Goal: Task Accomplishment & Management: Manage account settings

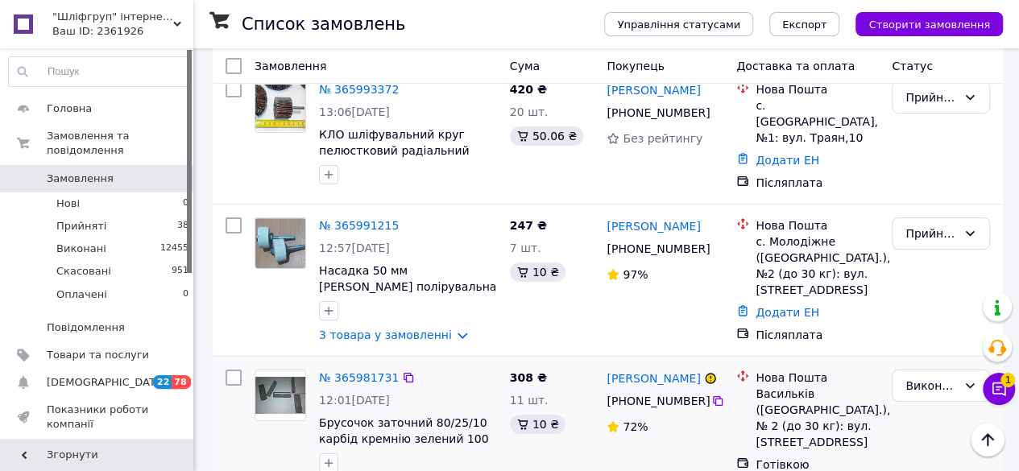
scroll to position [2769, 0]
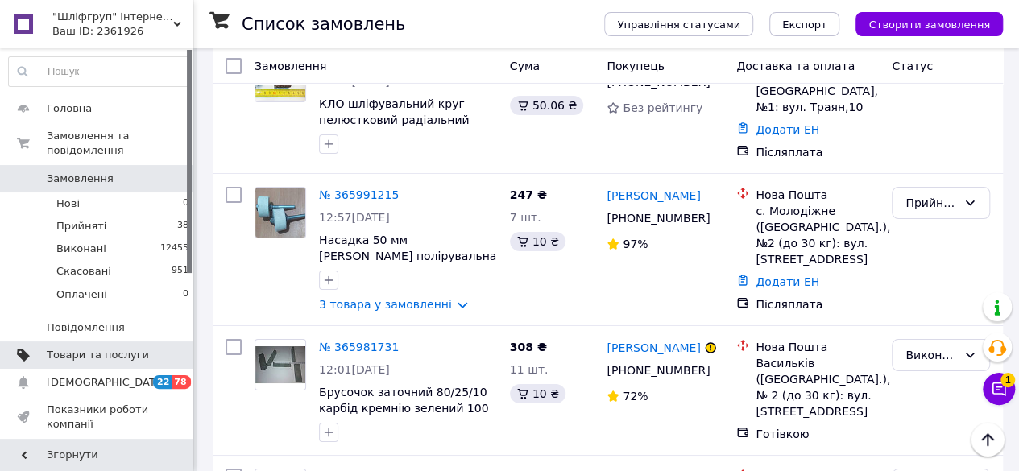
click at [93, 348] on span "Товари та послуги" at bounding box center [98, 355] width 102 height 14
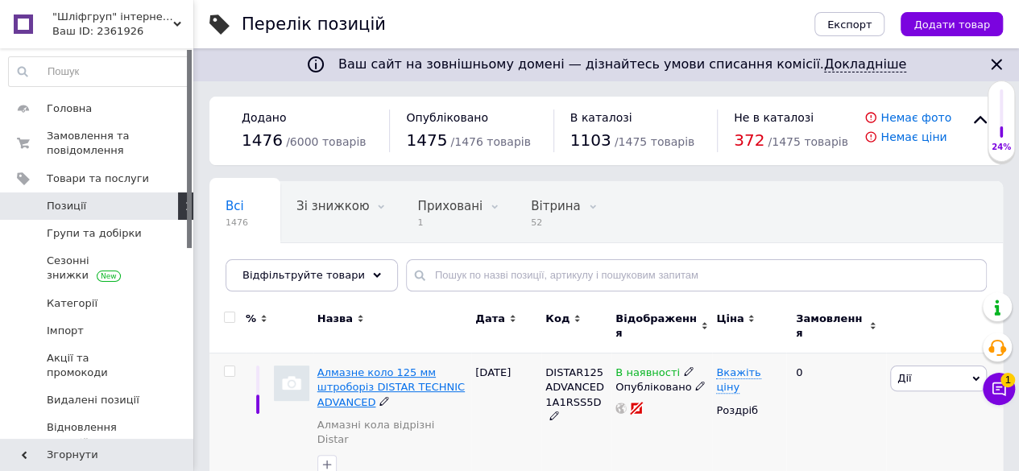
click at [356, 366] on span "Алмазне коло 125 мм штроборіз DISTAR TECHNIC ADVANCED" at bounding box center [390, 386] width 147 height 41
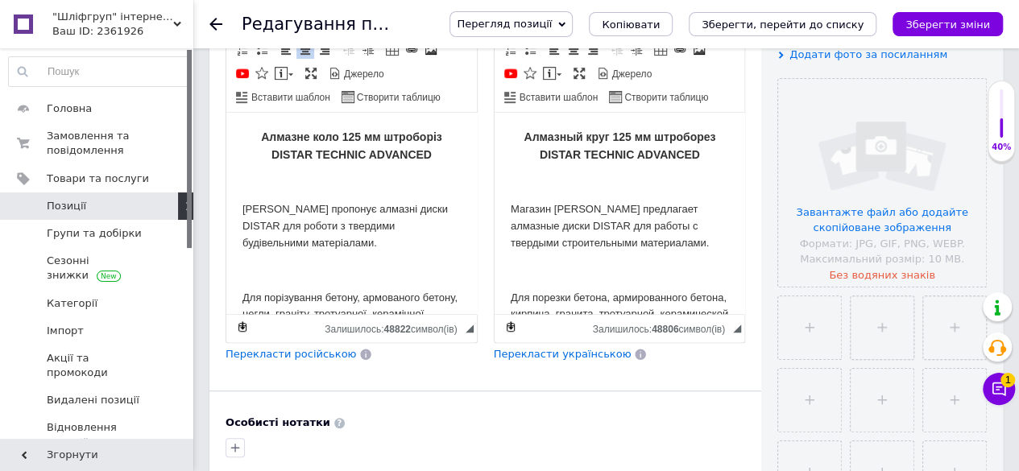
drag, startPoint x: 473, startPoint y: 284, endPoint x: 714, endPoint y: 235, distance: 245.6
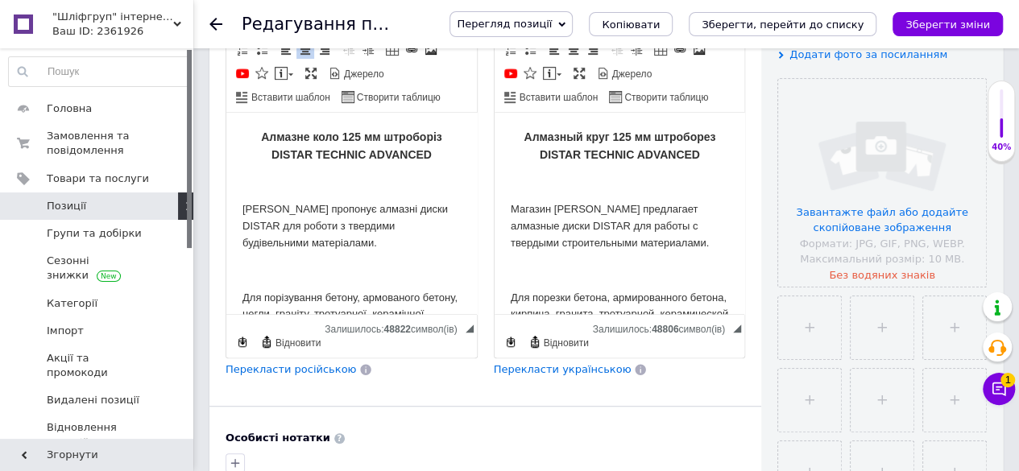
click at [407, 145] on p "Алмазне коло 125 мм штроборіз DISTAR TECHNIC ADVANCED" at bounding box center [351, 146] width 218 height 35
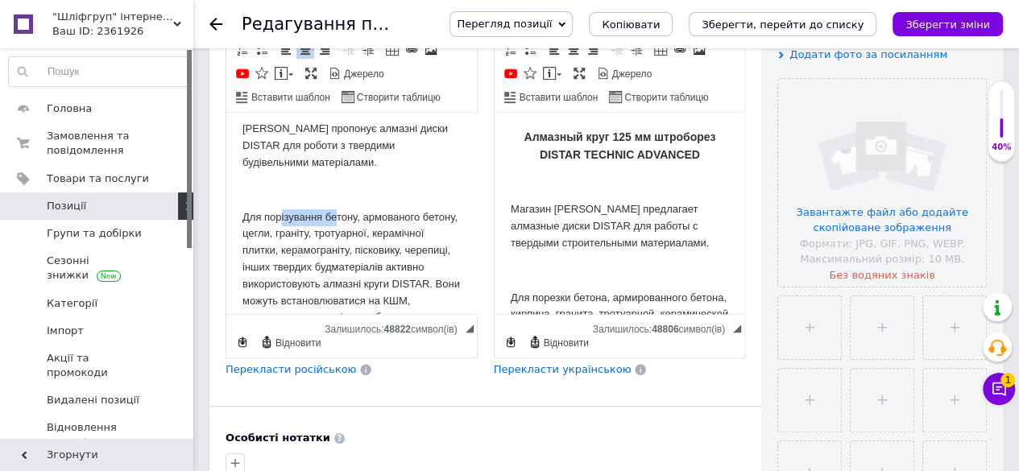
drag, startPoint x: 329, startPoint y: 215, endPoint x: 275, endPoint y: 215, distance: 53.2
click at [275, 215] on p "Для порізування бетону, армованого бетону, цегли, граніту, тротуарної, керамічн…" at bounding box center [351, 276] width 218 height 134
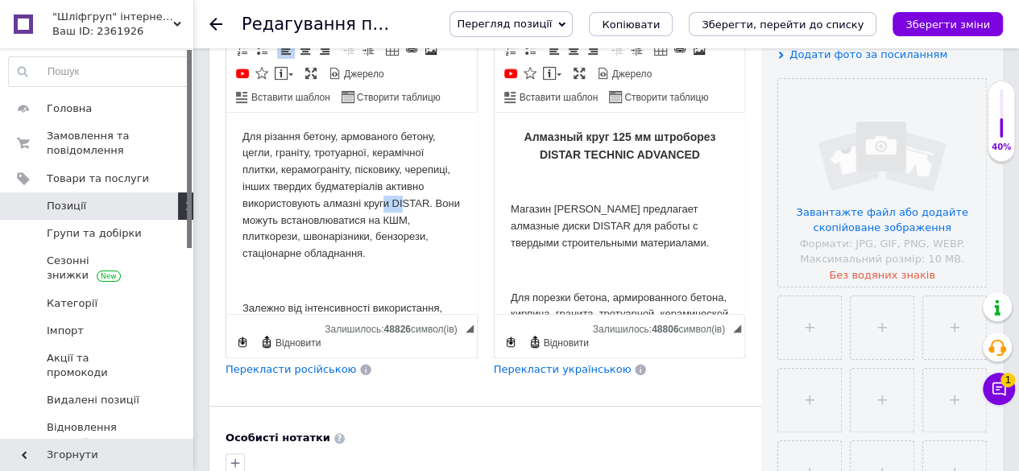
drag, startPoint x: 432, startPoint y: 201, endPoint x: 412, endPoint y: 201, distance: 20.1
click at [412, 201] on p "Для різання бетону, армованого бетону, цегли, граніту, тротуарної, керамічної п…" at bounding box center [351, 196] width 218 height 134
click at [329, 237] on p "Для різання бетону, армованого бетону, цегли, граніту, тротуарної, керамічної п…" at bounding box center [351, 196] width 218 height 134
click at [395, 238] on p "Для різання бетону, армованого бетону, цегли, граніту, тротуарної, керамічної п…" at bounding box center [351, 196] width 218 height 134
click at [280, 256] on p "Для різання бетону, армованого бетону, цегли, граніту, тротуарної, керамічної п…" at bounding box center [351, 196] width 218 height 134
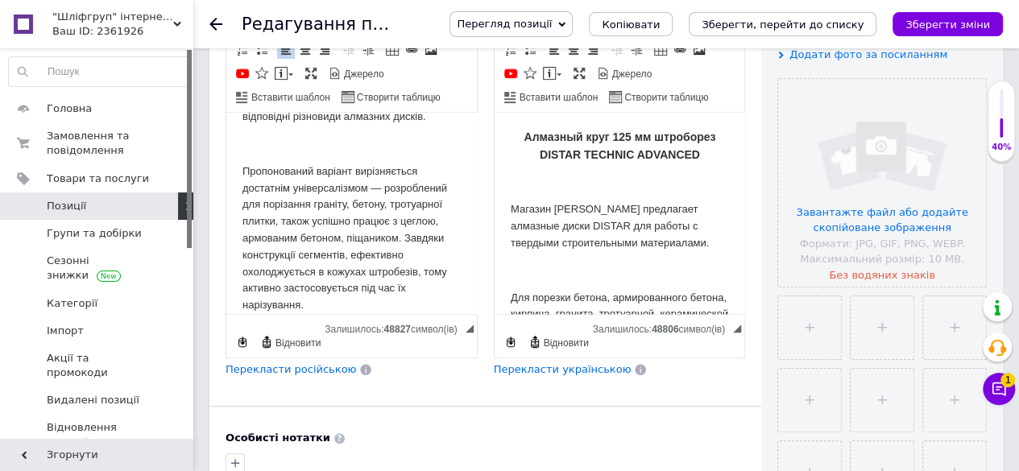
scroll to position [483, 0]
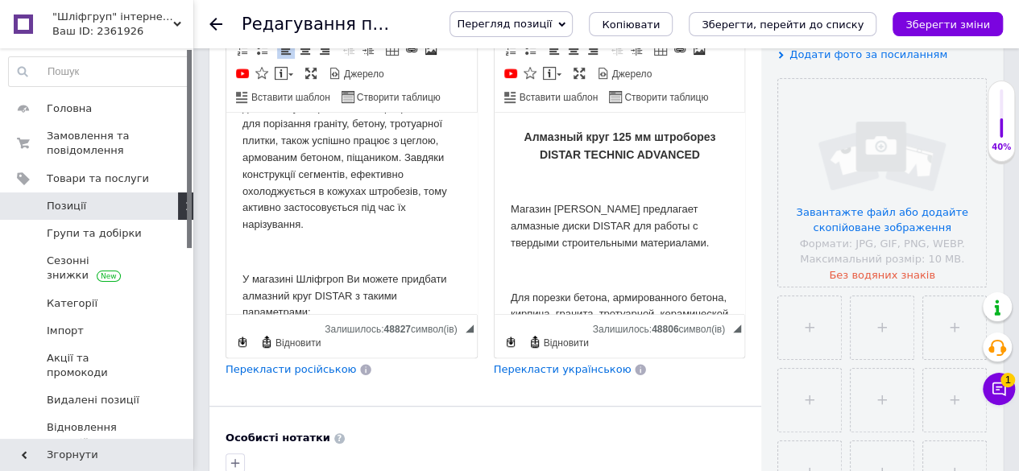
click at [404, 209] on p "Пропонований варіант вирізняється достатнім універсалізмом — розроблений для по…" at bounding box center [351, 158] width 218 height 151
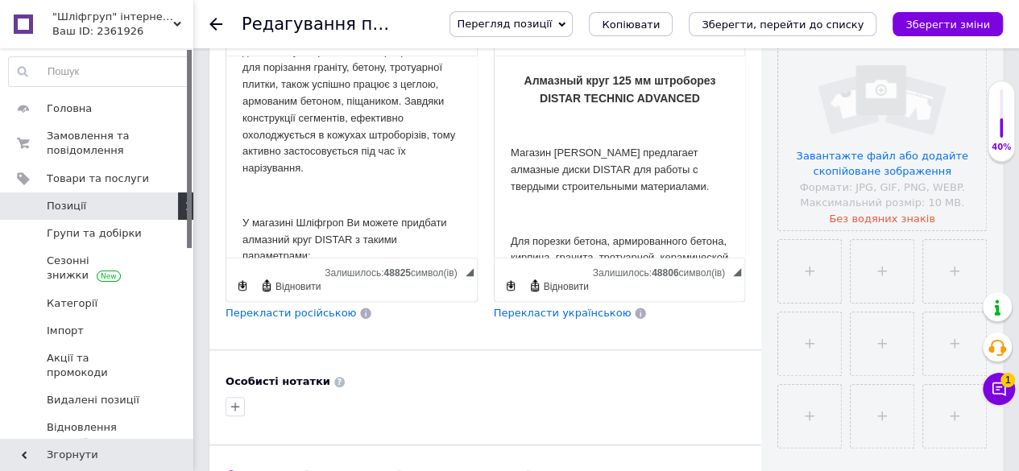
scroll to position [403, 0]
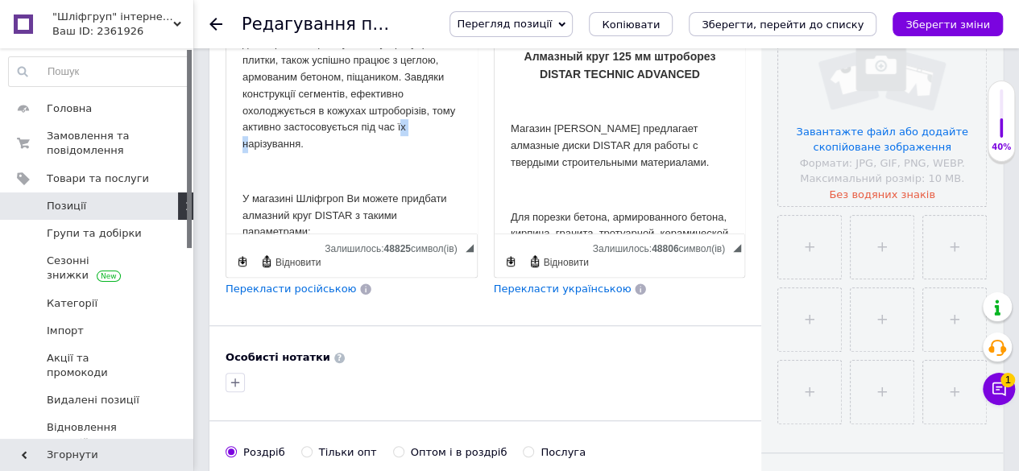
drag, startPoint x: 432, startPoint y: 145, endPoint x: 420, endPoint y: 144, distance: 12.1
click at [420, 144] on p "Пропонований варіант вирізняється достатнім універсалізмом — розроблений для по…" at bounding box center [351, 77] width 218 height 151
drag, startPoint x: 309, startPoint y: 164, endPoint x: 424, endPoint y: 146, distance: 117.3
click at [424, 146] on p "Пропонований варіант вирізняється достатнім універсалізмом — розроблений для по…" at bounding box center [351, 77] width 218 height 151
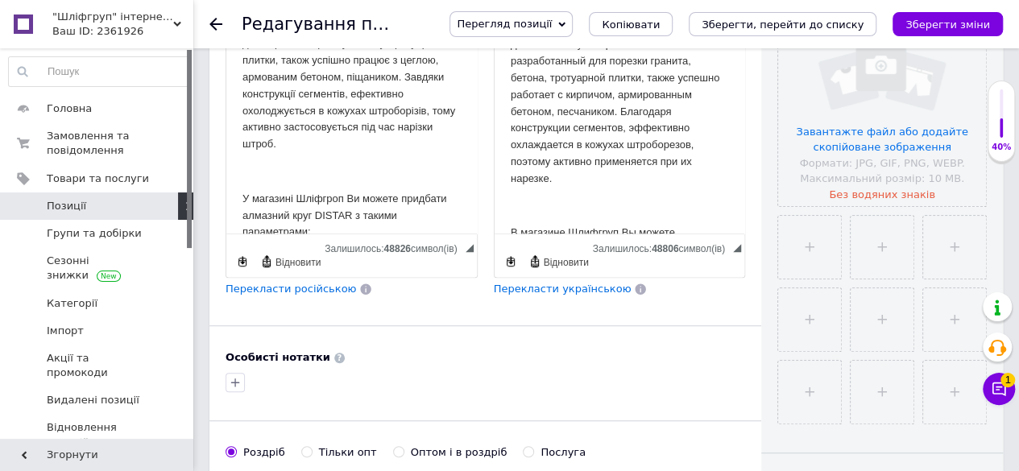
scroll to position [483, 0]
drag, startPoint x: 610, startPoint y: 211, endPoint x: 598, endPoint y: 211, distance: 11.3
click at [598, 186] on p "Предлагаемый вариант отличается достаточным универсализмом - разработанный для …" at bounding box center [619, 103] width 218 height 168
click at [642, 169] on p "Предлагаемый вариант отличается достаточным универсализмом - разработанный для …" at bounding box center [619, 94] width 218 height 151
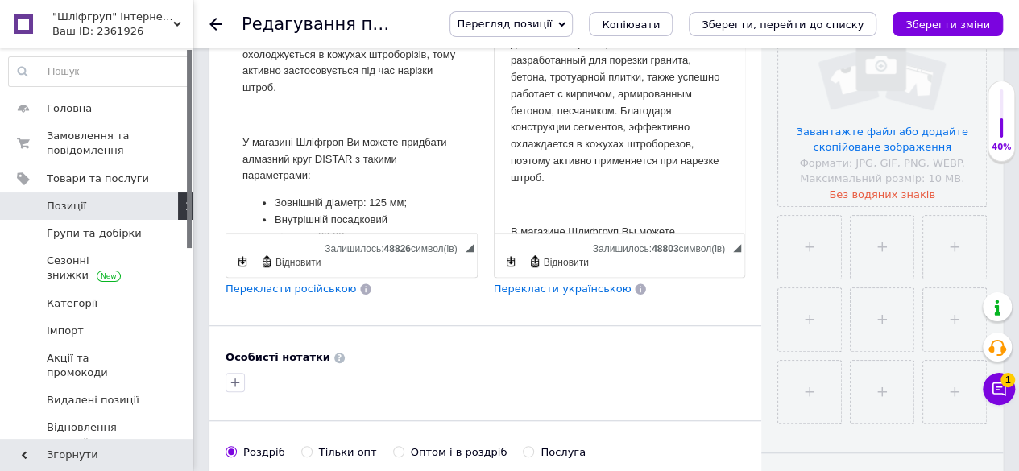
scroll to position [564, 0]
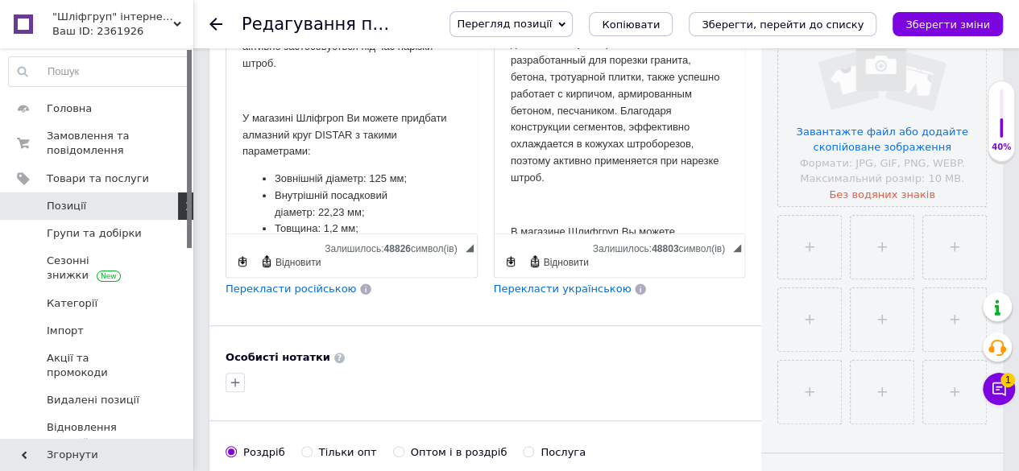
click at [341, 139] on p "У магазині Шліфгроп Ви можете придбати алмазний круг DISTAR з такими параметрам…" at bounding box center [351, 135] width 218 height 50
click at [359, 147] on p "У магазині Шліфгруп Ви можете придбати алмазний круг DISTAR з такими параметрам…" at bounding box center [351, 135] width 218 height 50
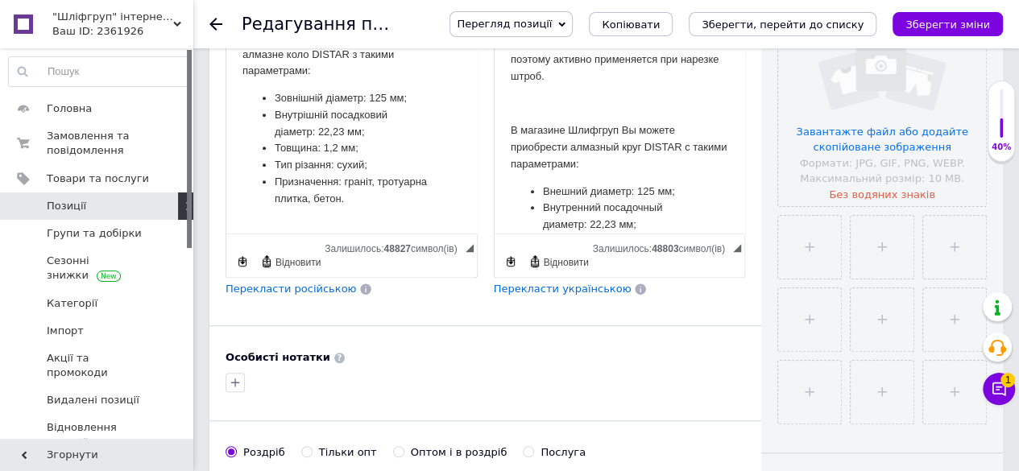
scroll to position [728, 0]
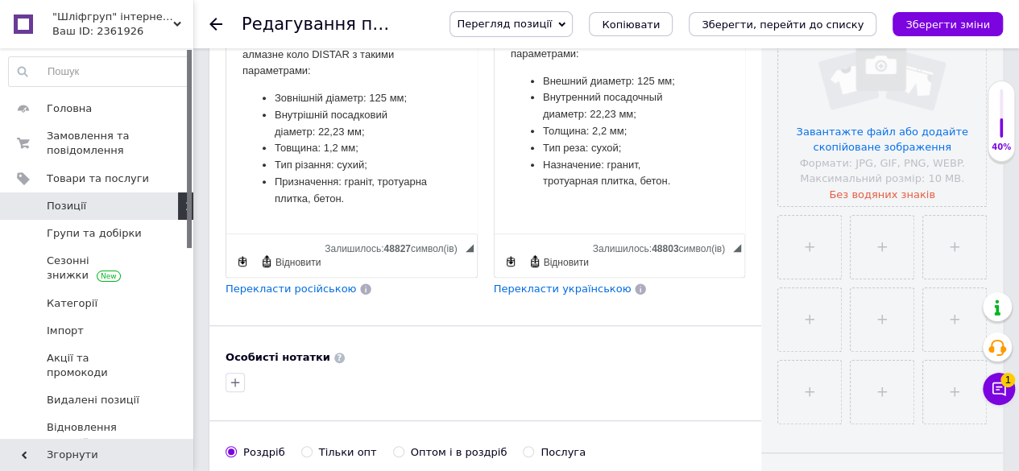
click at [330, 156] on li "Товщина: 1,2 мм;" at bounding box center [352, 147] width 154 height 17
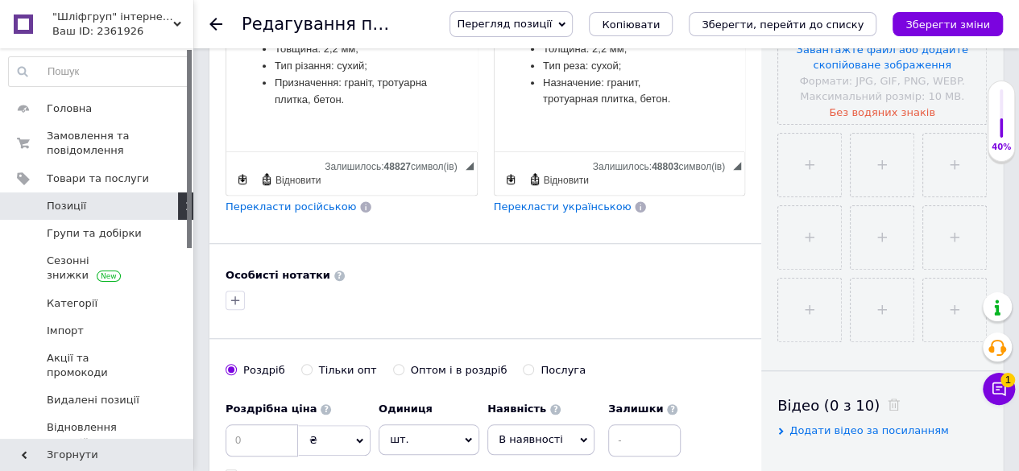
scroll to position [564, 0]
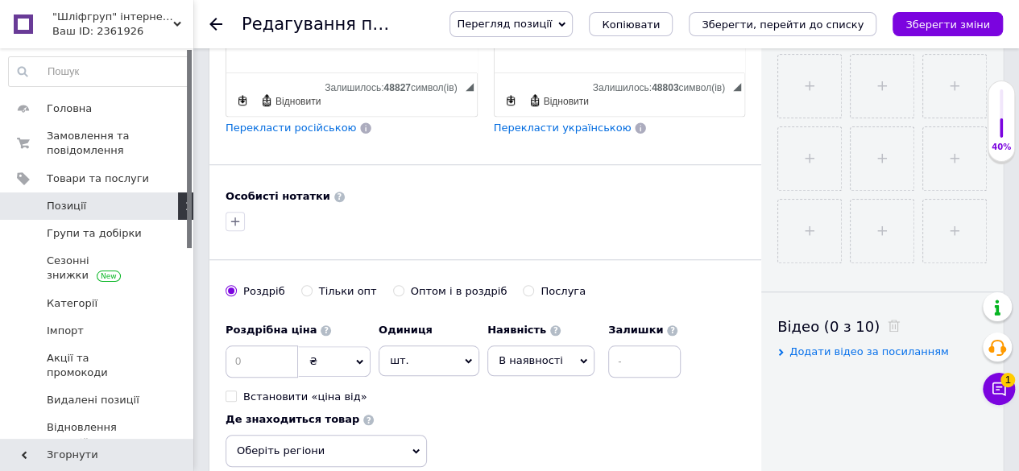
click at [395, 284] on label "Оптом і в роздріб" at bounding box center [450, 291] width 114 height 14
click at [395, 285] on input "Оптом і в роздріб" at bounding box center [398, 290] width 10 height 10
radio input "true"
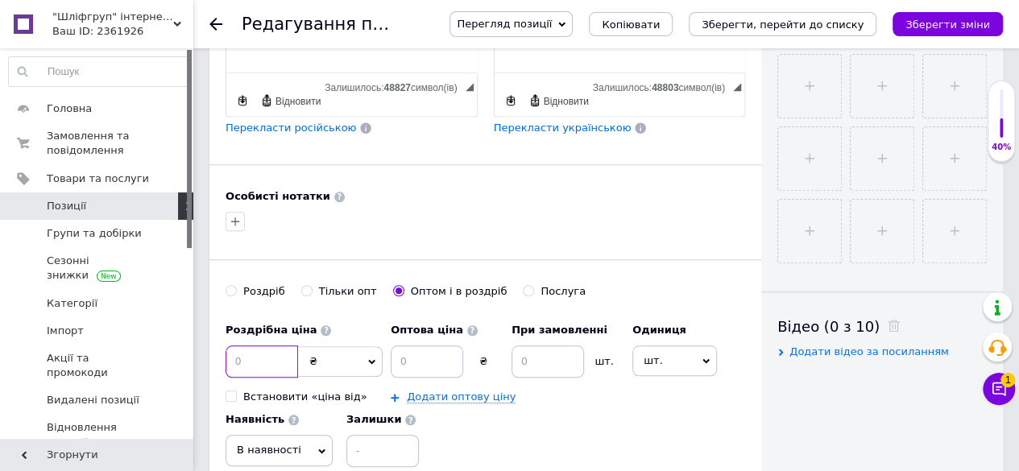
click at [269, 360] on input at bounding box center [262, 362] width 72 height 32
type input "750"
click at [408, 363] on input at bounding box center [427, 362] width 72 height 32
type input "730"
click at [542, 362] on input at bounding box center [547, 362] width 72 height 32
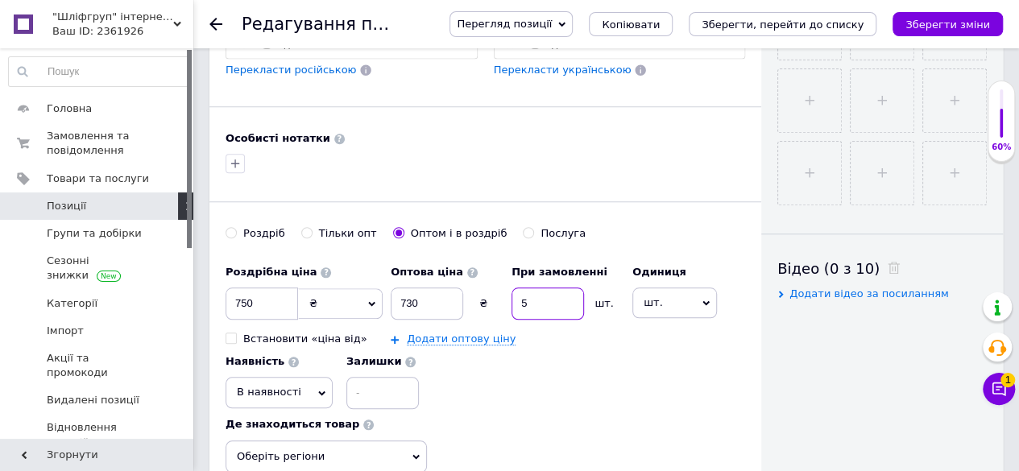
scroll to position [644, 0]
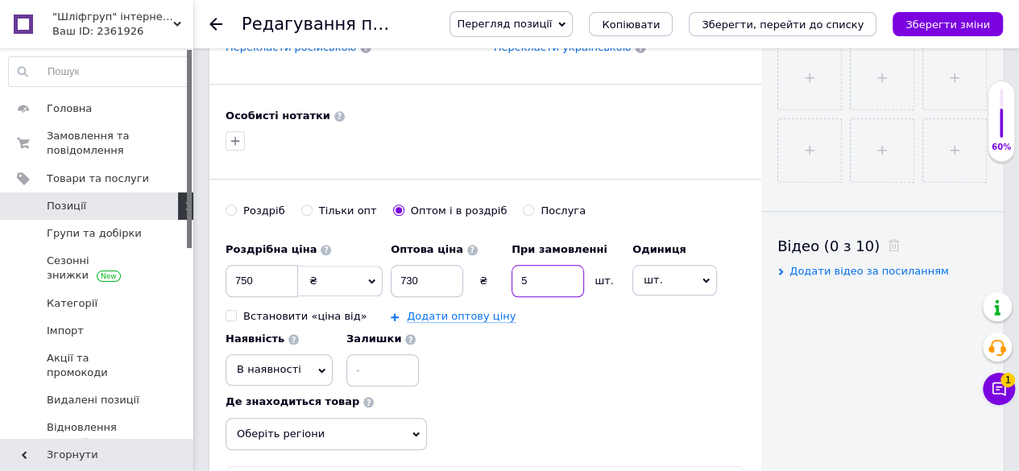
type input "5"
click at [318, 367] on icon at bounding box center [321, 370] width 7 height 7
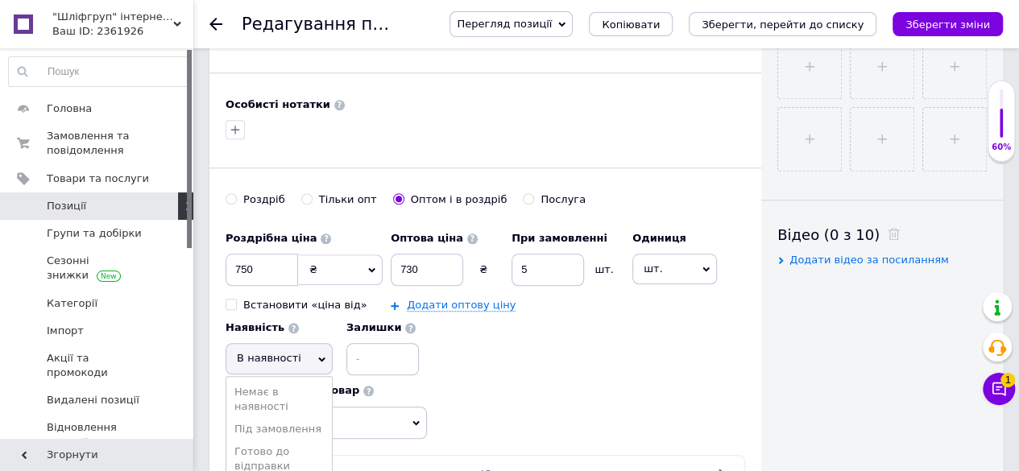
scroll to position [805, 0]
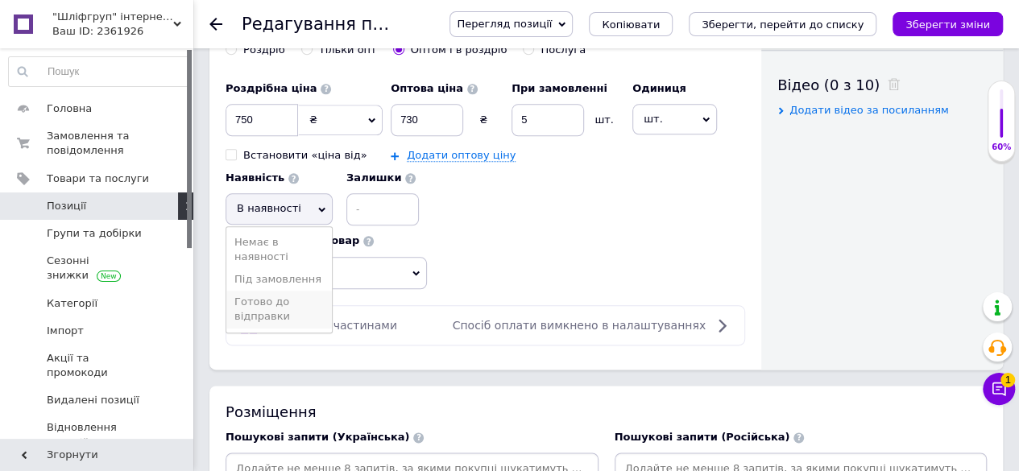
click at [277, 300] on li "Готово до відправки" at bounding box center [279, 309] width 106 height 37
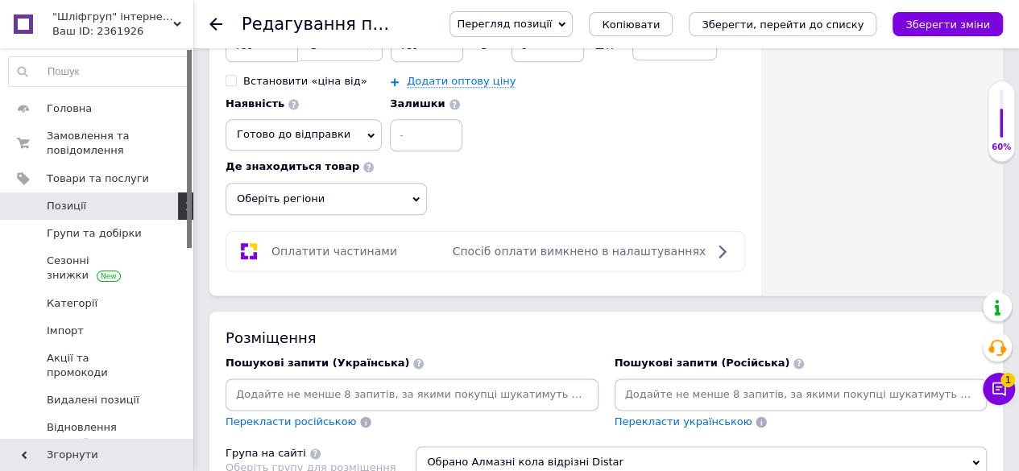
scroll to position [967, 0]
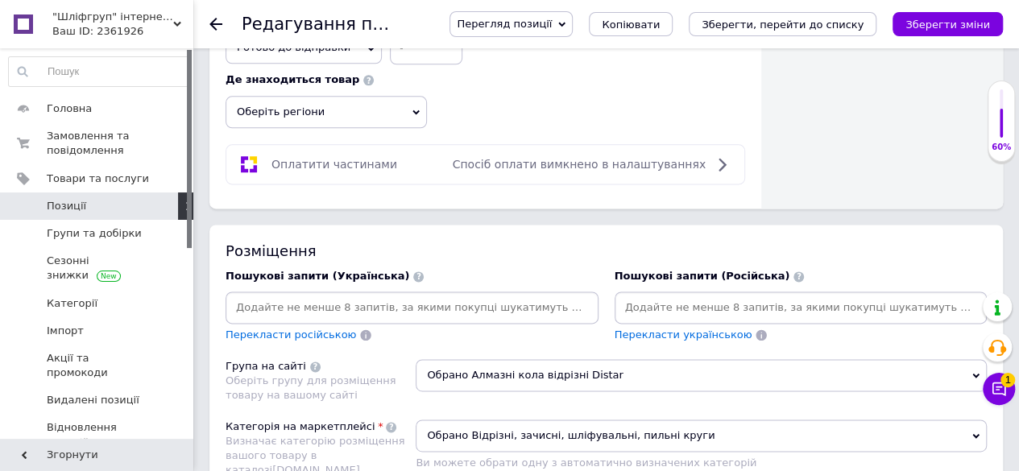
click at [363, 302] on input at bounding box center [412, 308] width 366 height 24
click at [743, 296] on input at bounding box center [801, 308] width 366 height 24
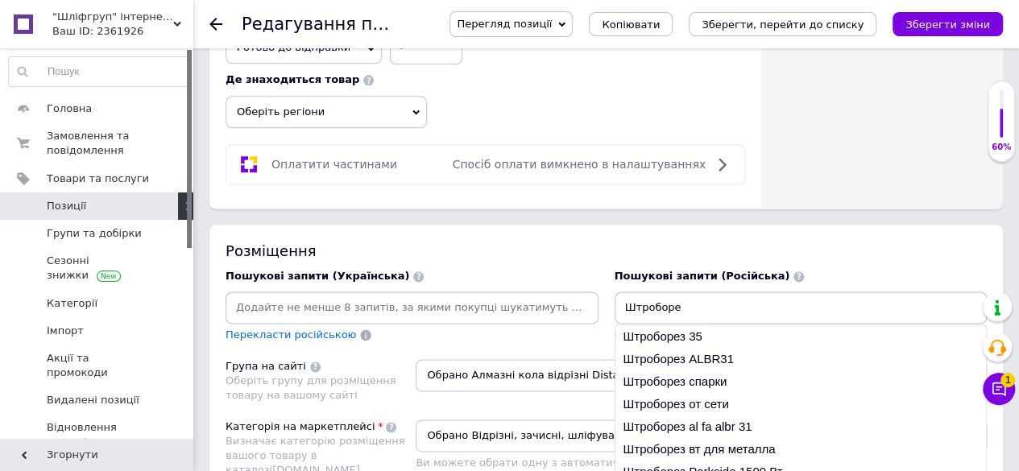
type input "Штроборез"
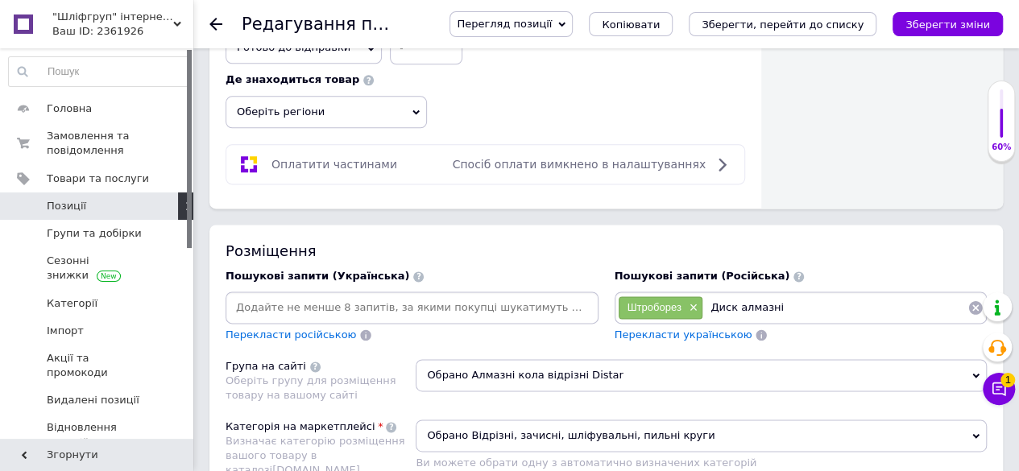
type input "Диск алмазній"
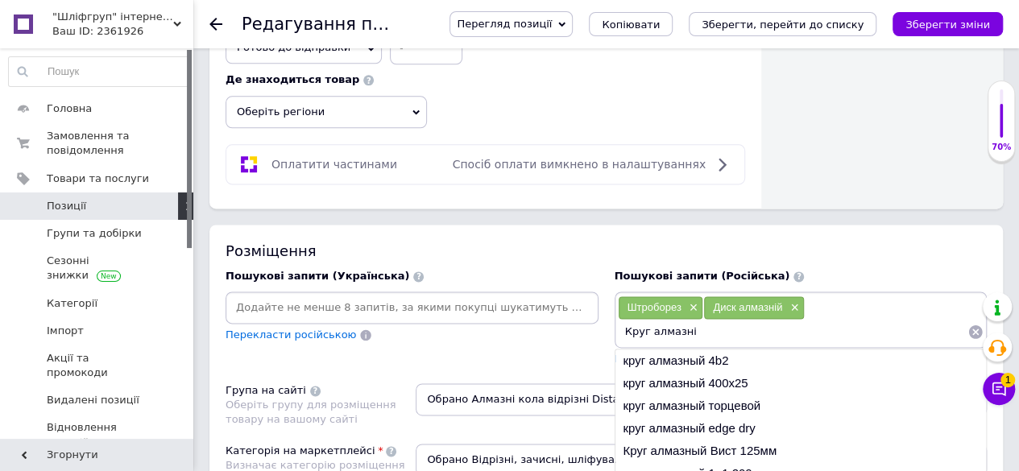
type input "Круг алмазній"
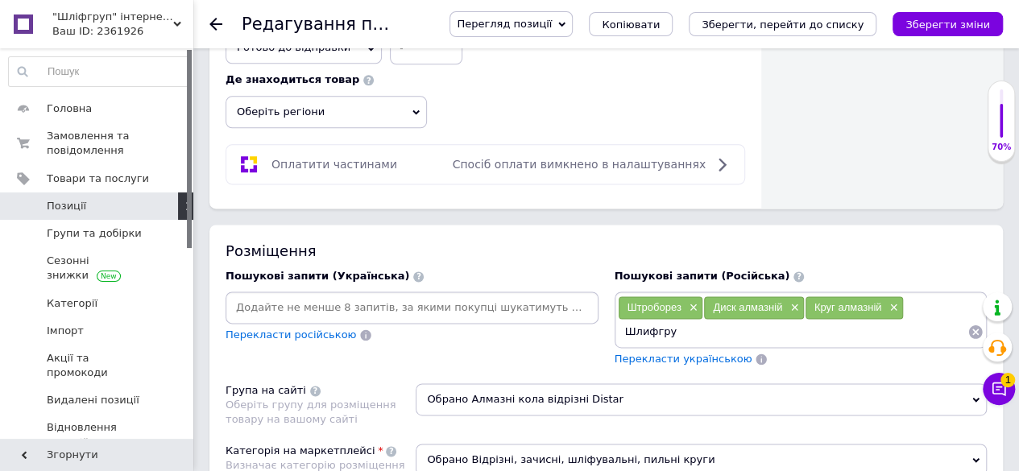
type input "Шлифгруп"
click at [793, 301] on span "×" at bounding box center [792, 308] width 13 height 14
click at [789, 301] on span "×" at bounding box center [791, 308] width 13 height 14
click at [788, 300] on div "Штроборез × Шлифгруп ×" at bounding box center [801, 320] width 366 height 48
click at [802, 300] on div "Штроборез × Шлифгруп ×" at bounding box center [801, 320] width 366 height 48
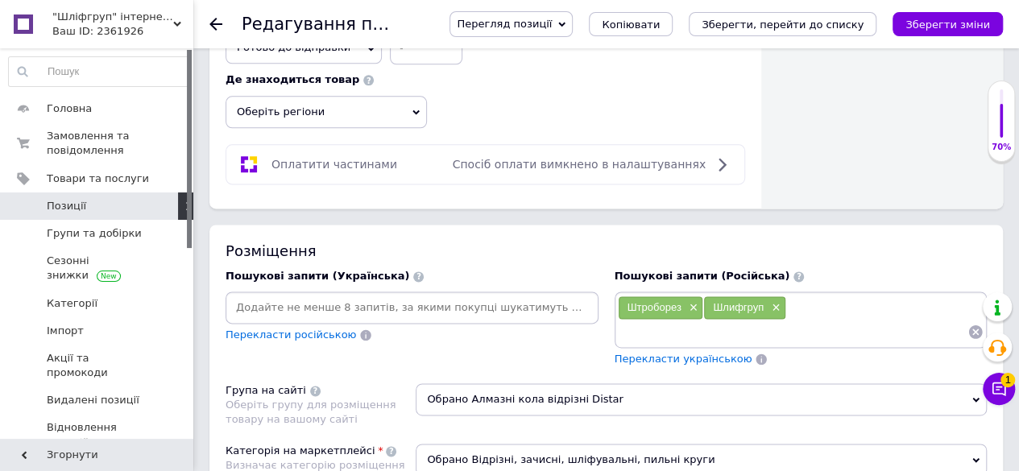
click at [738, 326] on input at bounding box center [793, 332] width 350 height 24
type input "Диск алмазный"
type input "Круг алмазный"
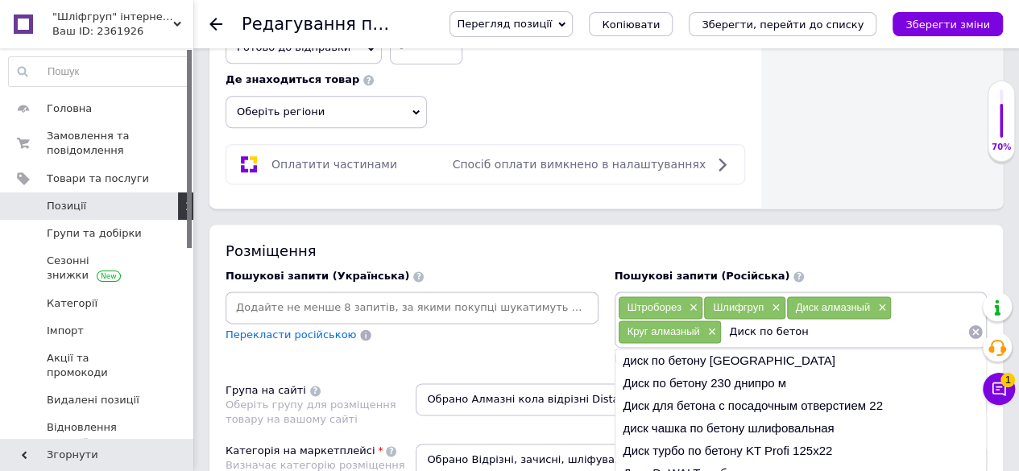
type input "Диск по бетону"
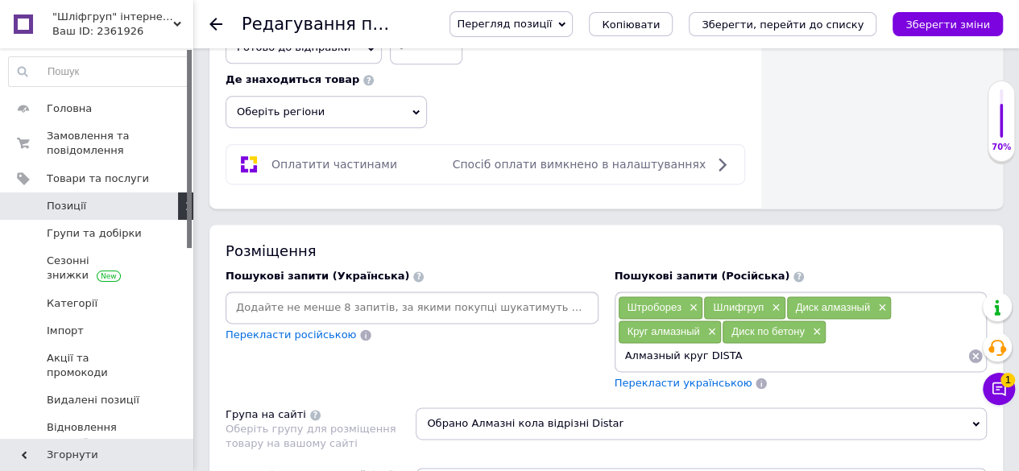
type input "Алмазный круг DISTAR"
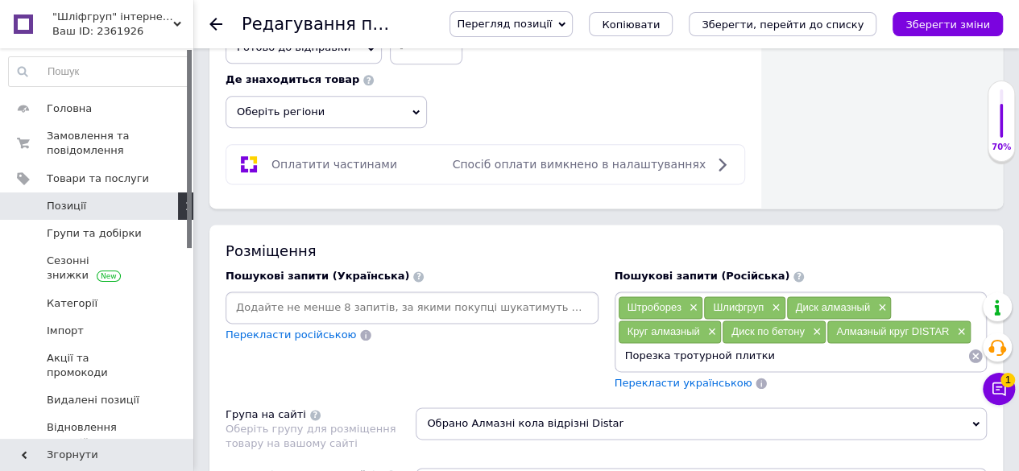
click at [694, 346] on input "Порезка тротурной плитки" at bounding box center [793, 356] width 350 height 24
type input "Порезка тротуарной плитки"
click at [773, 344] on input "Порезка тротуарной плитки" at bounding box center [793, 356] width 350 height 24
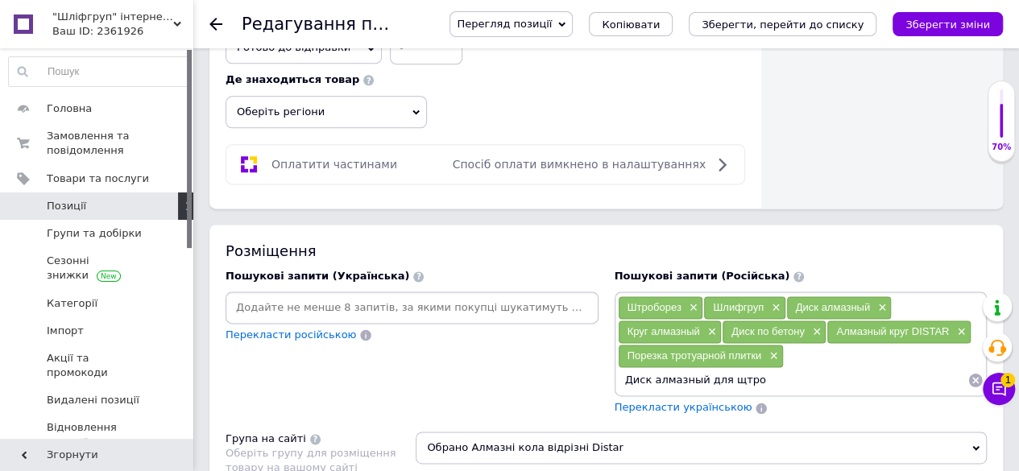
type input "Диск алмазный для щтроб"
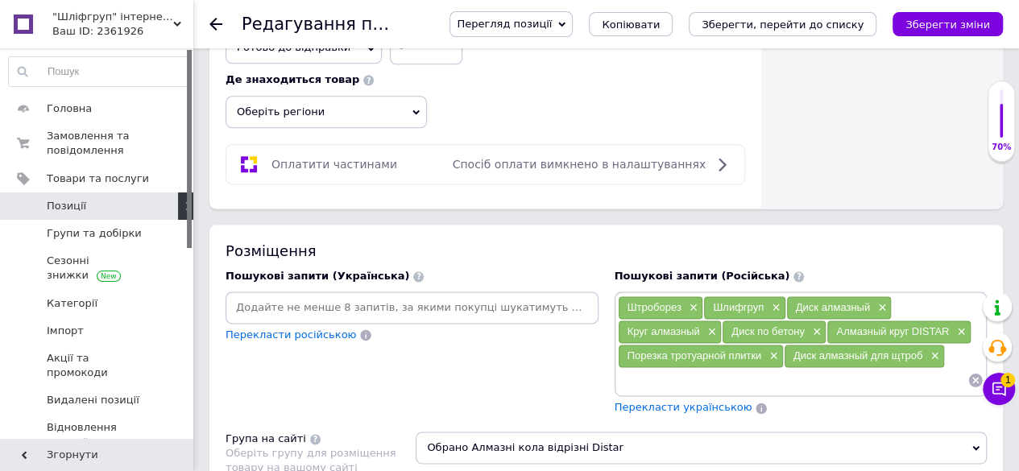
click at [687, 401] on span "Перекласти українською" at bounding box center [684, 407] width 138 height 12
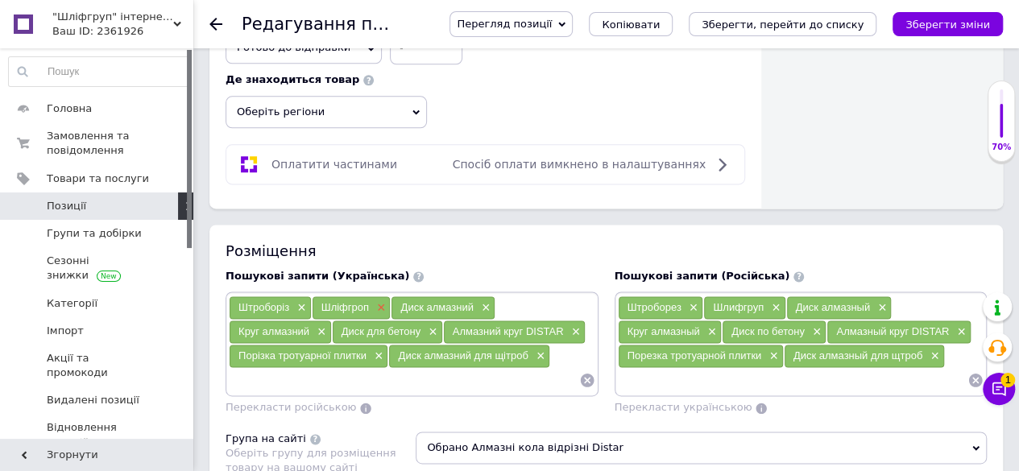
click at [375, 301] on span "×" at bounding box center [379, 308] width 13 height 14
click at [391, 371] on input at bounding box center [404, 380] width 350 height 24
type input "Шліфгруп"
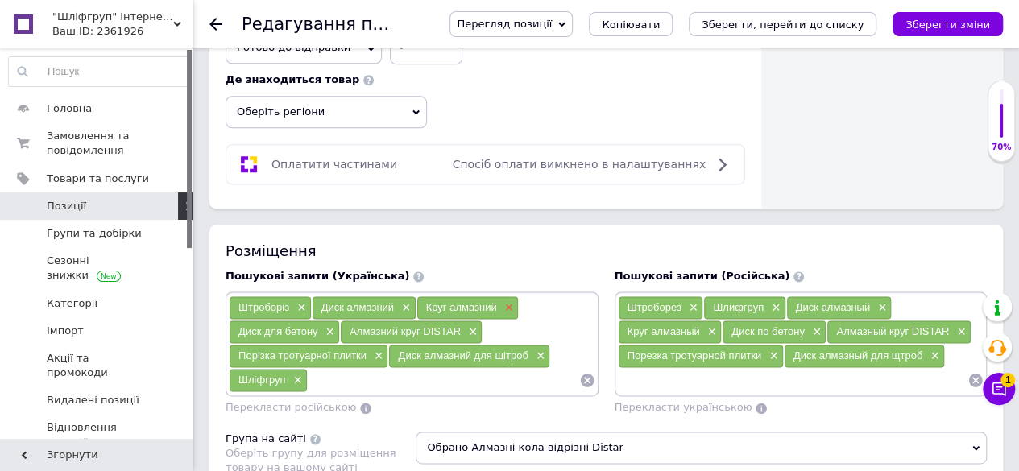
click at [507, 301] on span "×" at bounding box center [507, 308] width 13 height 14
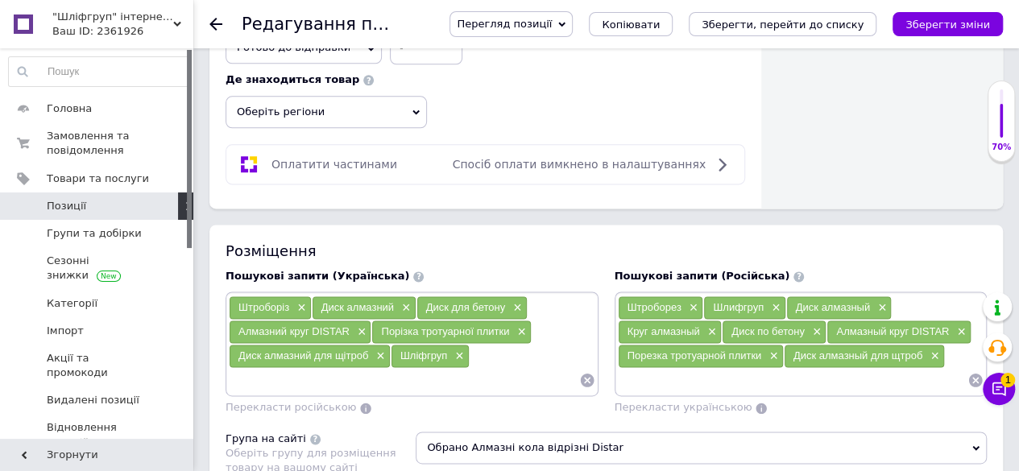
click at [490, 356] on div "Штроборіз × Диск алмазний × Диск для бетону × Алмазний круг DISTAR × Порізка тр…" at bounding box center [412, 344] width 366 height 97
click at [410, 357] on div "Шліфгруп ×" at bounding box center [429, 356] width 77 height 23
click at [400, 368] on input at bounding box center [404, 380] width 350 height 24
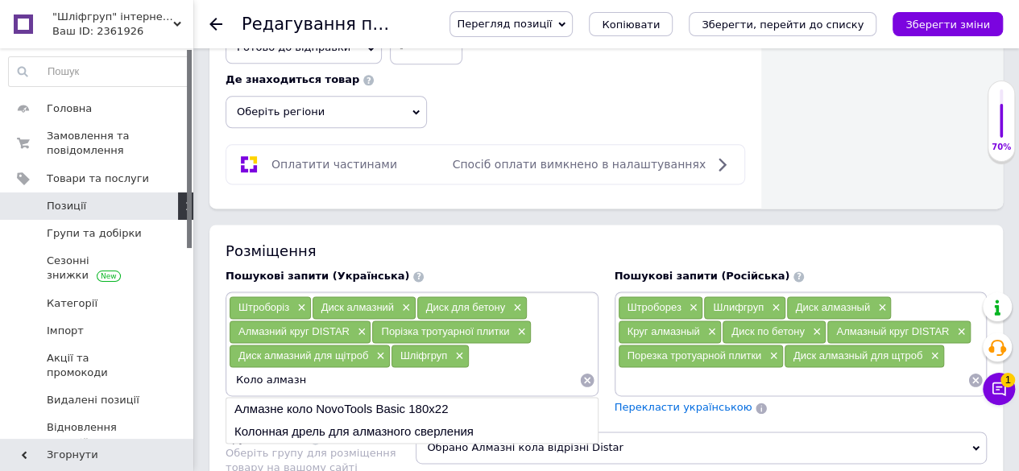
type input "Коло алмазне"
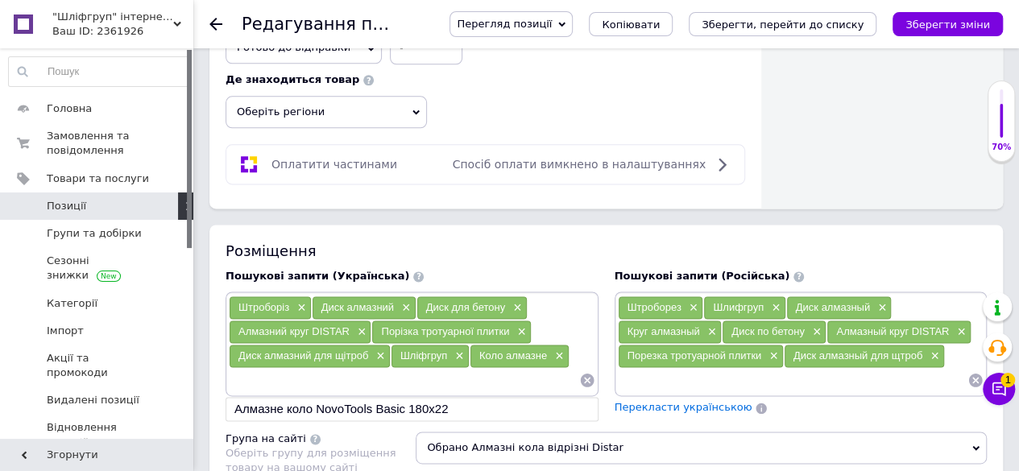
drag, startPoint x: 347, startPoint y: 321, endPoint x: 234, endPoint y: 317, distance: 112.8
click at [234, 321] on div "Алмазний круг DISTAR ×" at bounding box center [300, 332] width 141 height 23
copy span "Алмазний круг DISTAR"
click at [357, 377] on input at bounding box center [404, 380] width 350 height 24
paste input "Алмазний круг DISTAR"
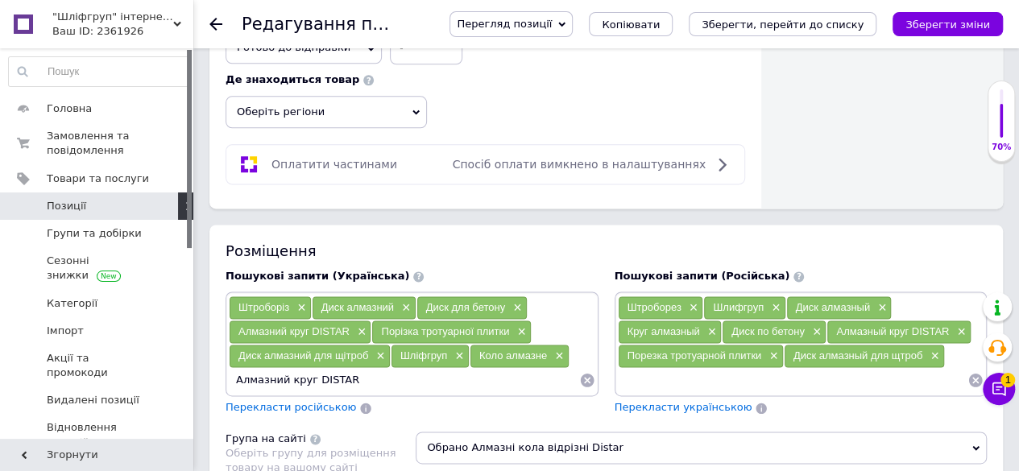
click at [306, 369] on input "Алмазний круг DISTAR" at bounding box center [404, 380] width 350 height 24
click at [280, 371] on input "Алмазний коло DISTAR" at bounding box center [404, 380] width 350 height 24
click at [282, 370] on input "Алмазний коло DISTAR" at bounding box center [404, 380] width 350 height 24
type input "Алмазне коло DISTAR"
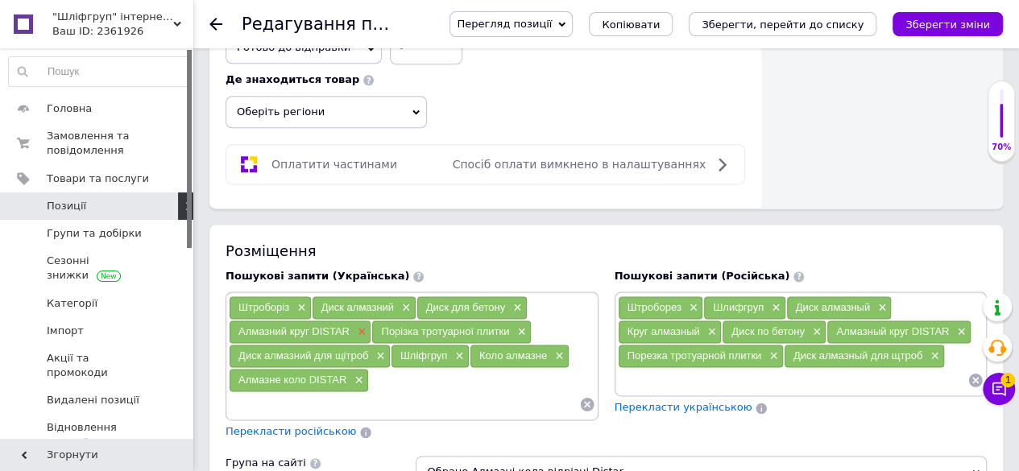
click at [358, 326] on span "×" at bounding box center [360, 332] width 13 height 14
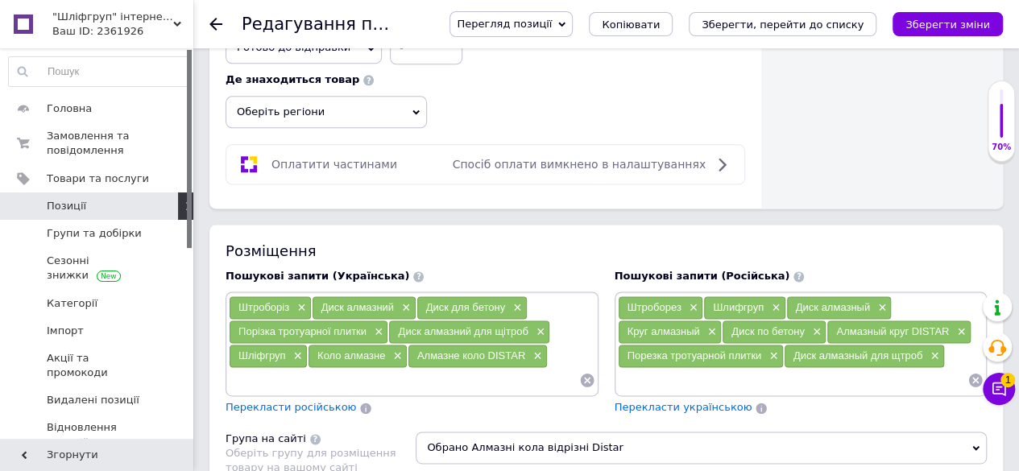
drag, startPoint x: 529, startPoint y: 321, endPoint x: 400, endPoint y: 328, distance: 129.8
click at [400, 328] on div "Диск алмазний для щітроб ×" at bounding box center [469, 332] width 160 height 23
copy span "Диск алмазний для щітроб"
click at [387, 368] on input at bounding box center [404, 380] width 350 height 24
paste input "Диск алмазний для щітроб"
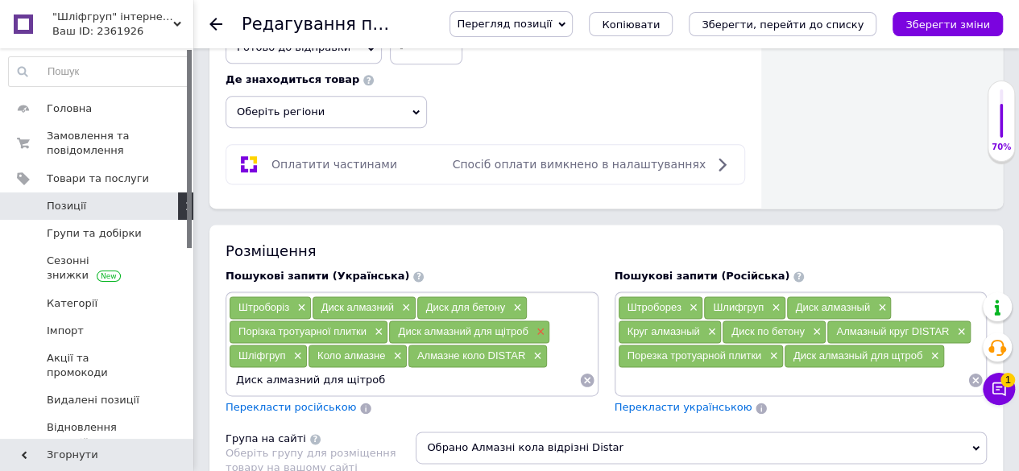
click at [536, 325] on span "×" at bounding box center [538, 332] width 13 height 14
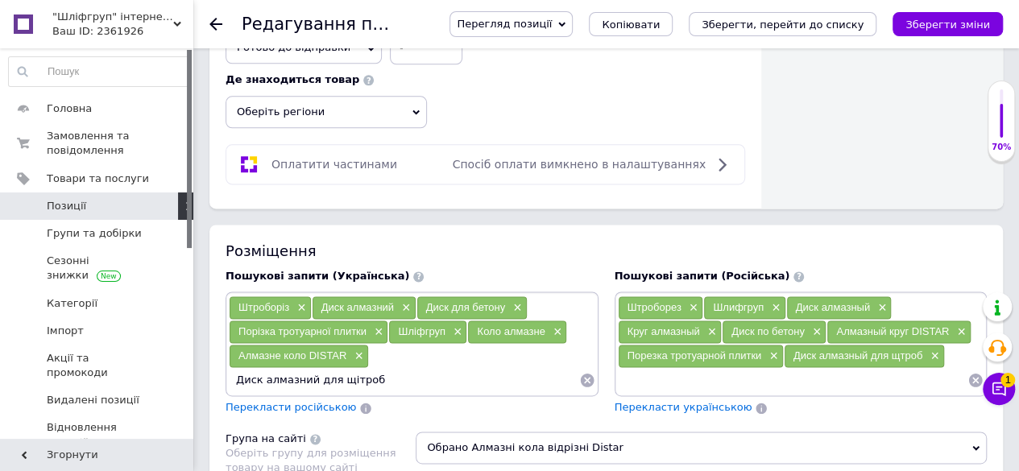
click at [343, 373] on input "Диск алмазний для щітроб" at bounding box center [404, 380] width 350 height 24
type input "Диск алмазний для штроб"
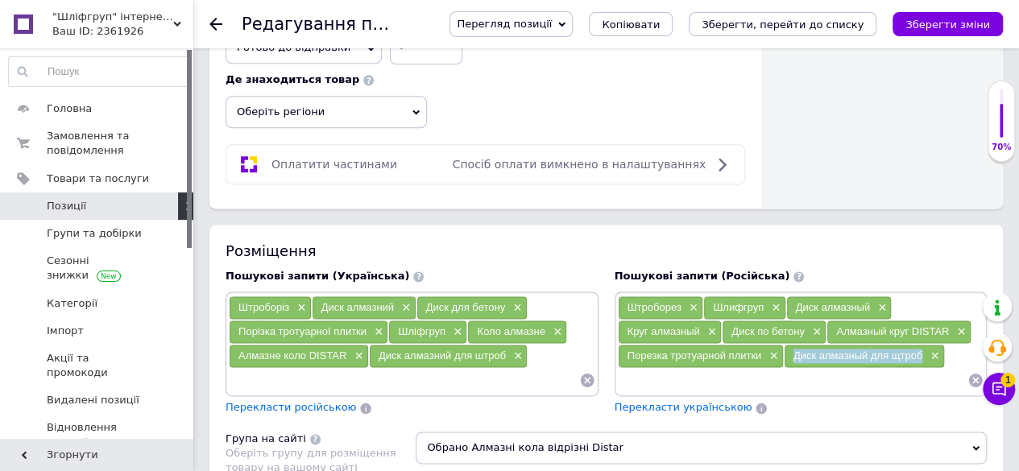
drag, startPoint x: 928, startPoint y: 346, endPoint x: 793, endPoint y: 347, distance: 135.3
click at [793, 347] on div "Диск алмазный для щтроб ×" at bounding box center [864, 356] width 159 height 23
copy span "Диск алмазный для щтроб"
click at [825, 370] on input at bounding box center [793, 380] width 350 height 24
paste input "Диск алмазный для щтроб"
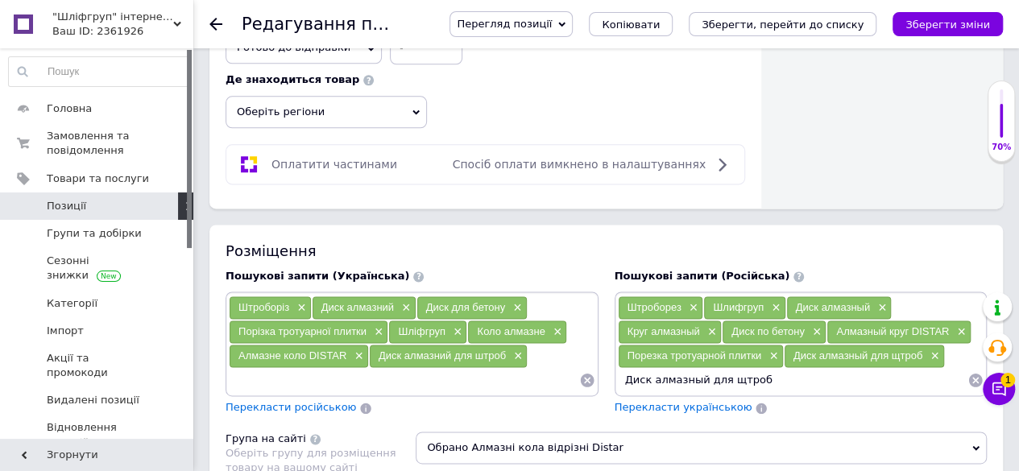
click at [731, 376] on input "Диск алмазный для щтроб" at bounding box center [793, 380] width 350 height 24
type input "Диск алмазный для штроб"
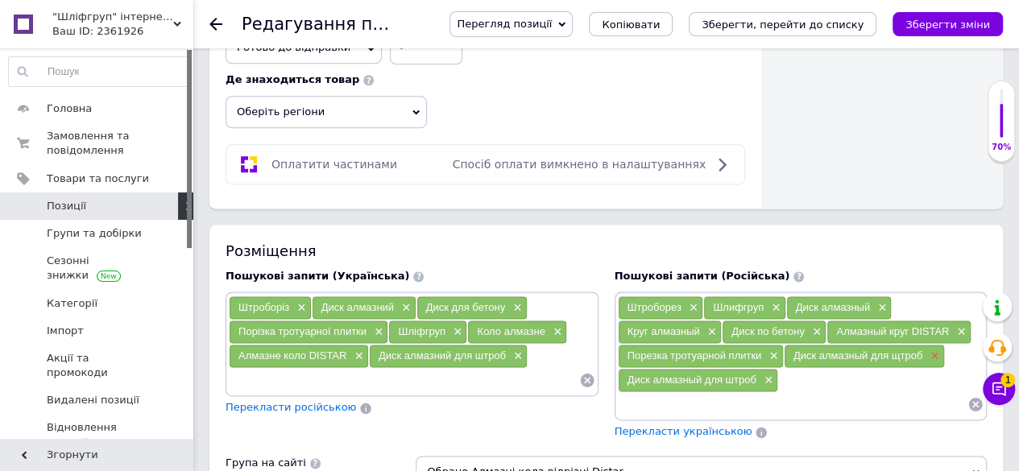
click at [935, 352] on span "×" at bounding box center [932, 357] width 13 height 14
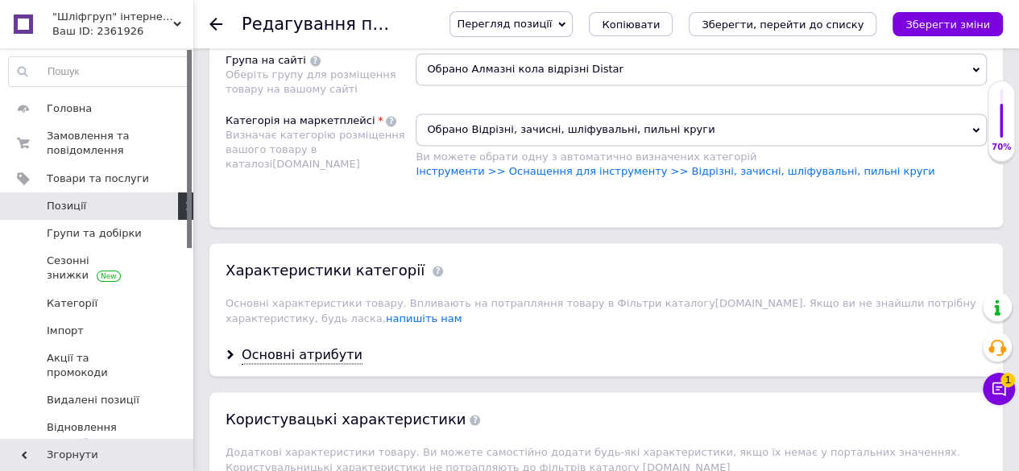
scroll to position [1369, 0]
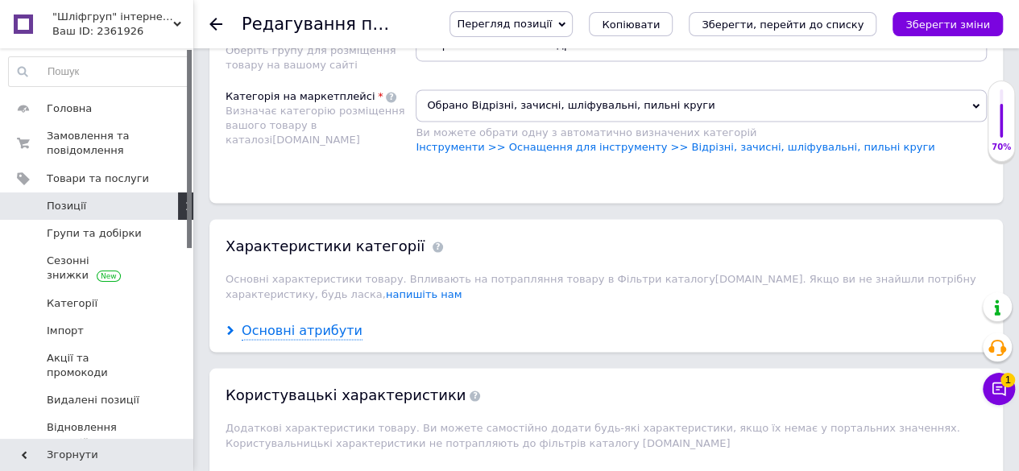
click at [303, 321] on div "Основні атрибути" at bounding box center [302, 330] width 121 height 19
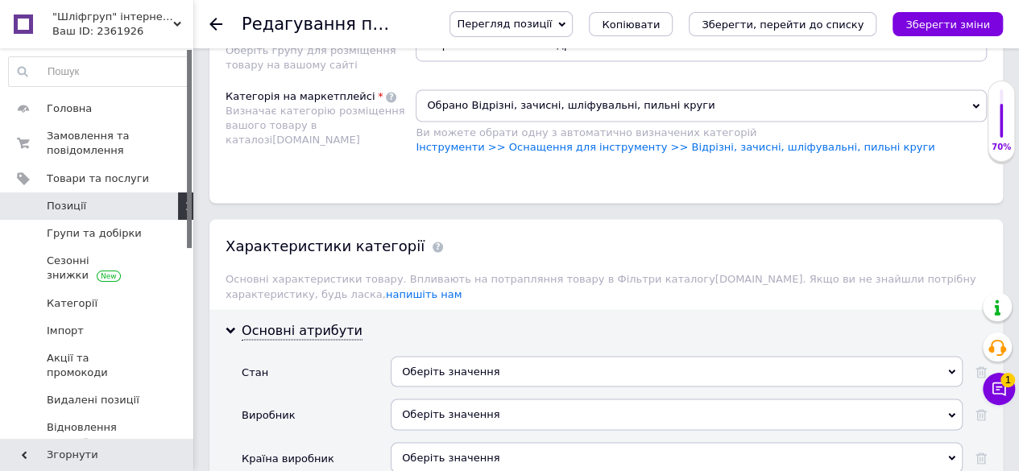
click at [431, 356] on div "Оберіть значення" at bounding box center [677, 371] width 572 height 31
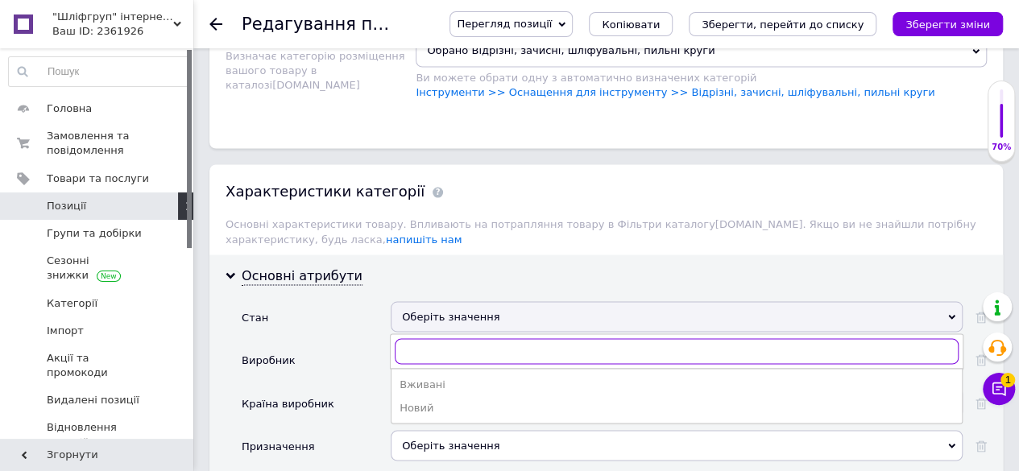
scroll to position [1450, 0]
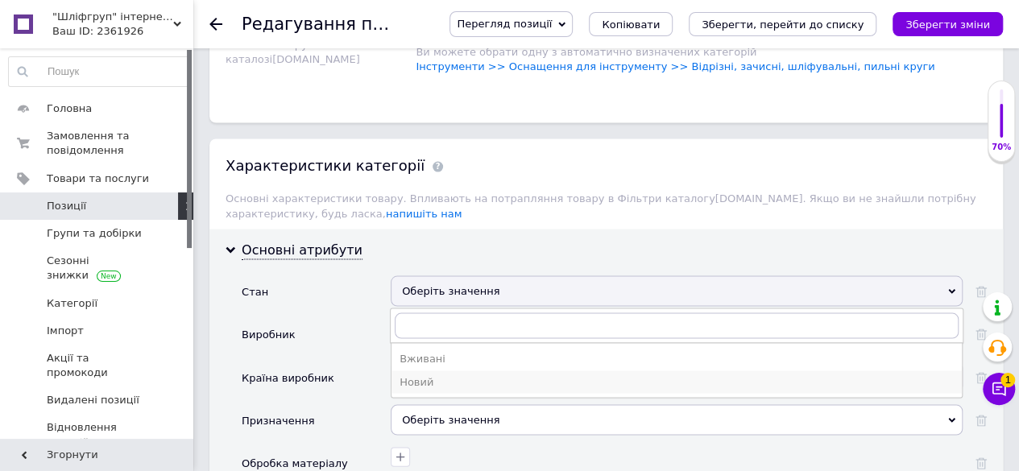
click at [401, 375] on div "Новий" at bounding box center [677, 382] width 554 height 14
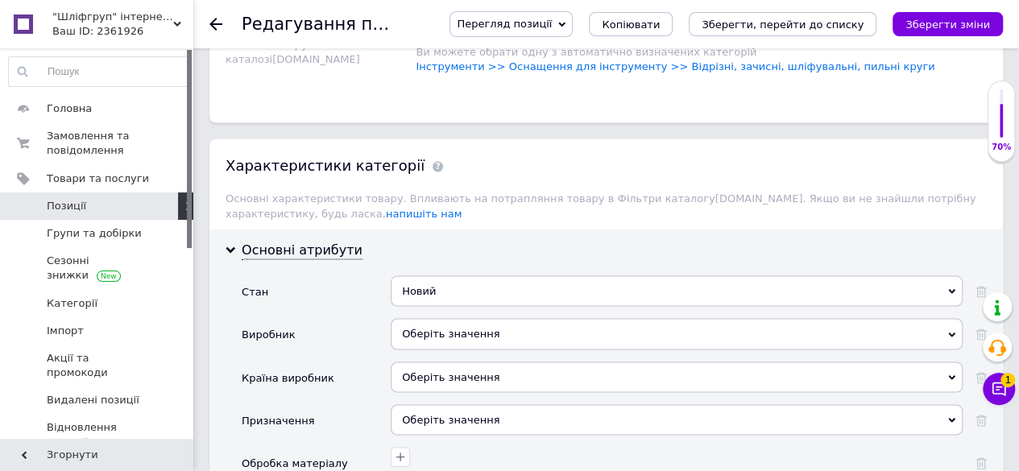
click at [449, 321] on div "Оберіть значення" at bounding box center [677, 333] width 572 height 31
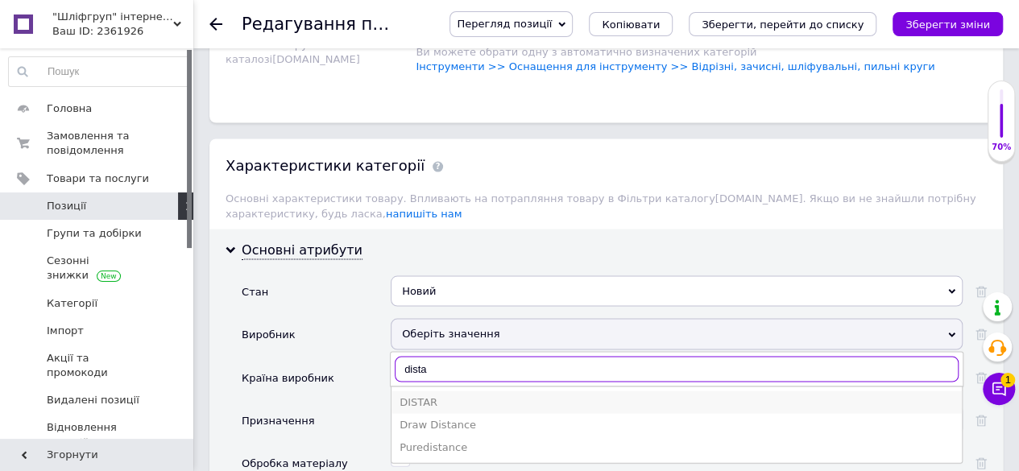
type input "dista"
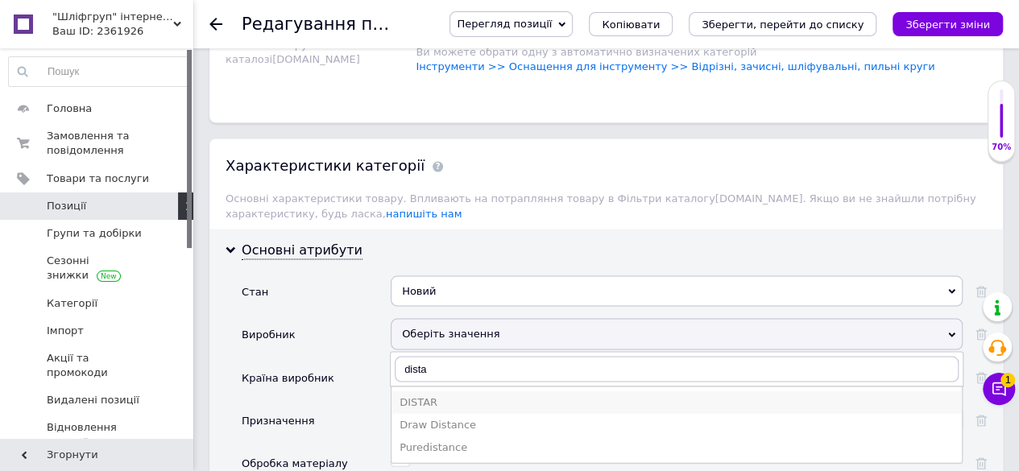
click at [429, 395] on div "DISTAR" at bounding box center [677, 402] width 554 height 14
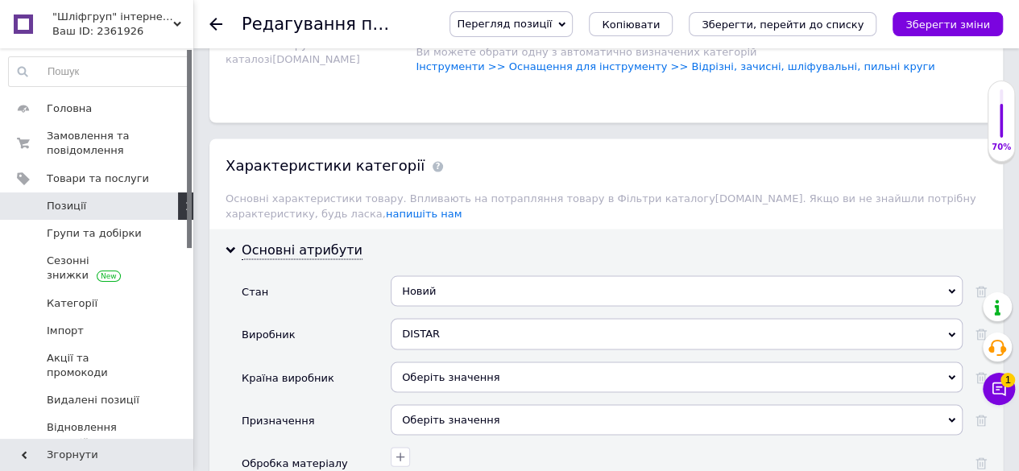
click at [471, 362] on div "Оберіть значення" at bounding box center [677, 377] width 572 height 31
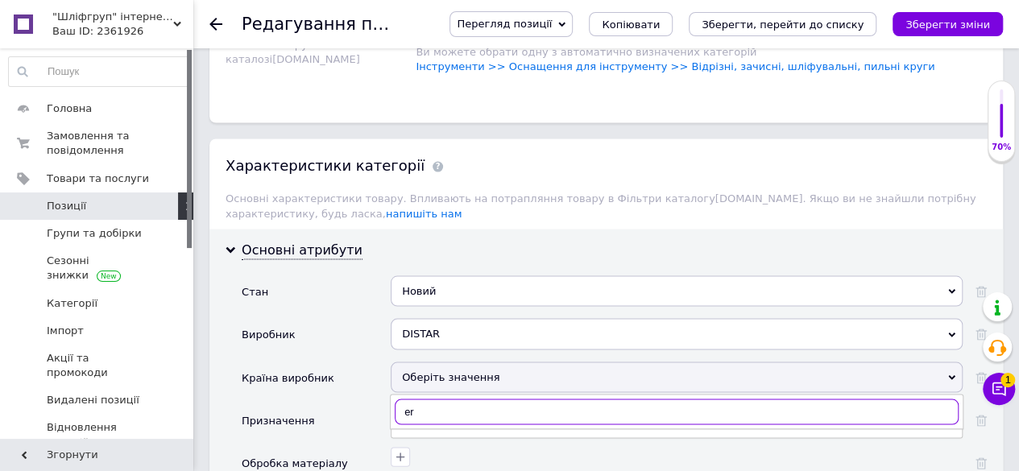
type input "e"
type input "укра"
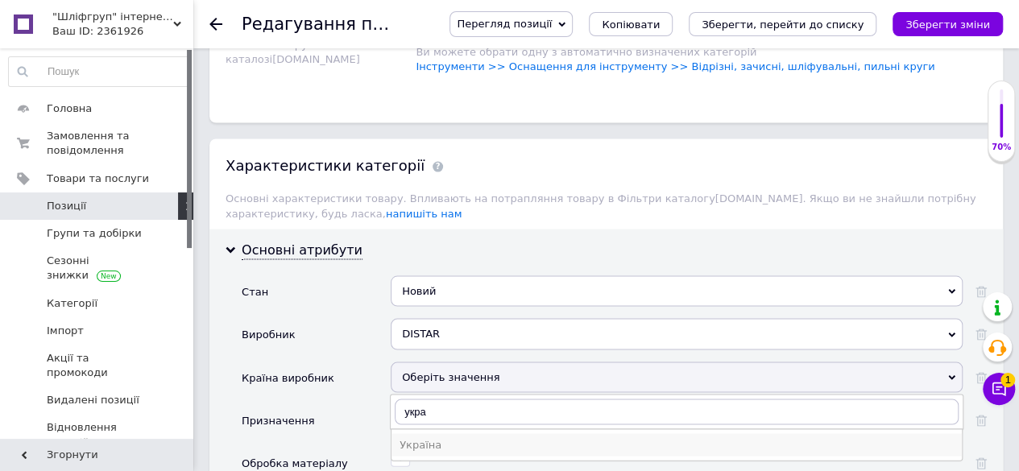
click at [424, 437] on div "Україна" at bounding box center [677, 444] width 554 height 14
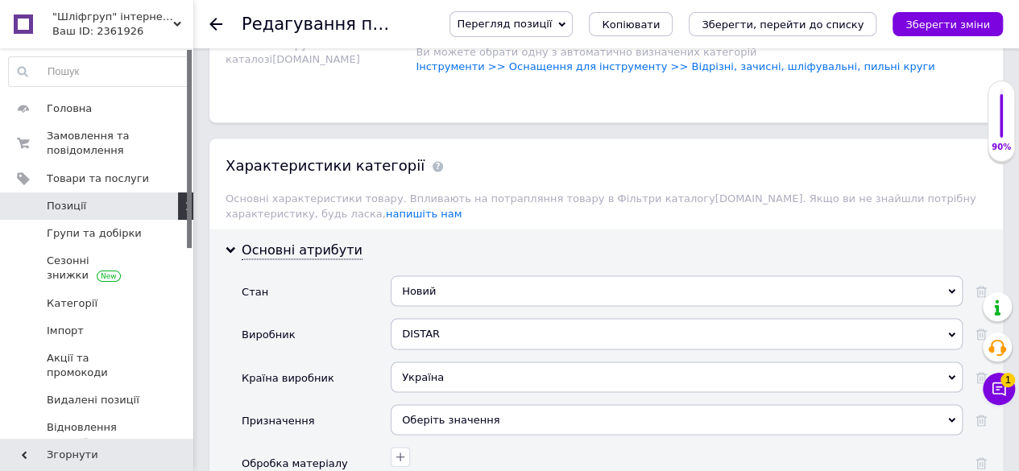
click at [449, 404] on div "Оберіть значення" at bounding box center [677, 419] width 572 height 31
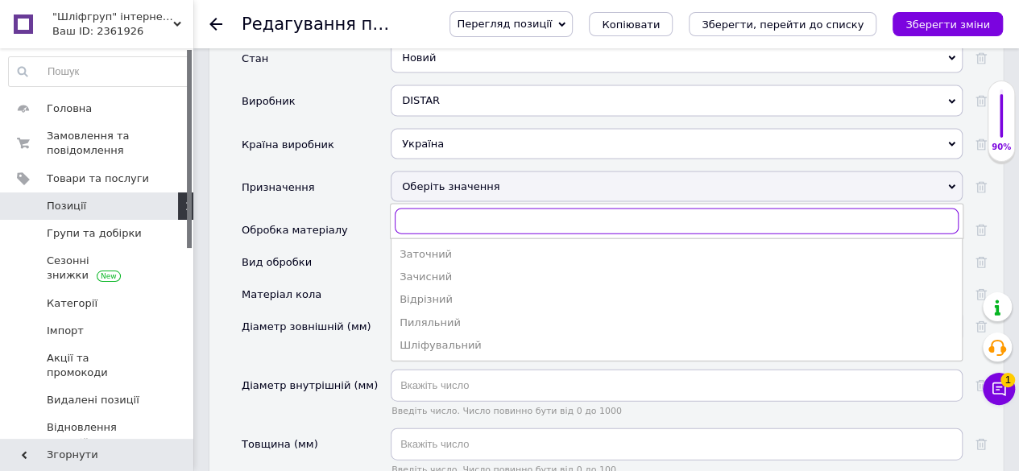
scroll to position [1692, 0]
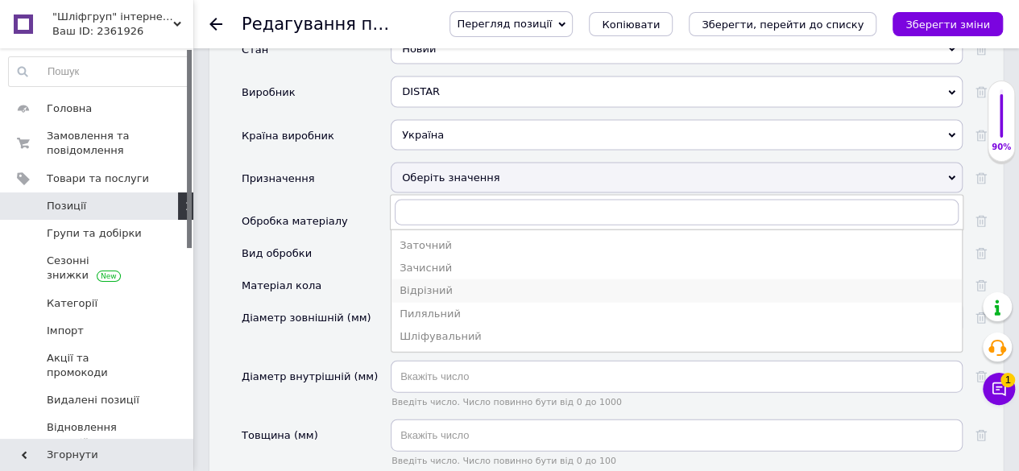
click at [453, 284] on div "Відрізний" at bounding box center [677, 291] width 554 height 14
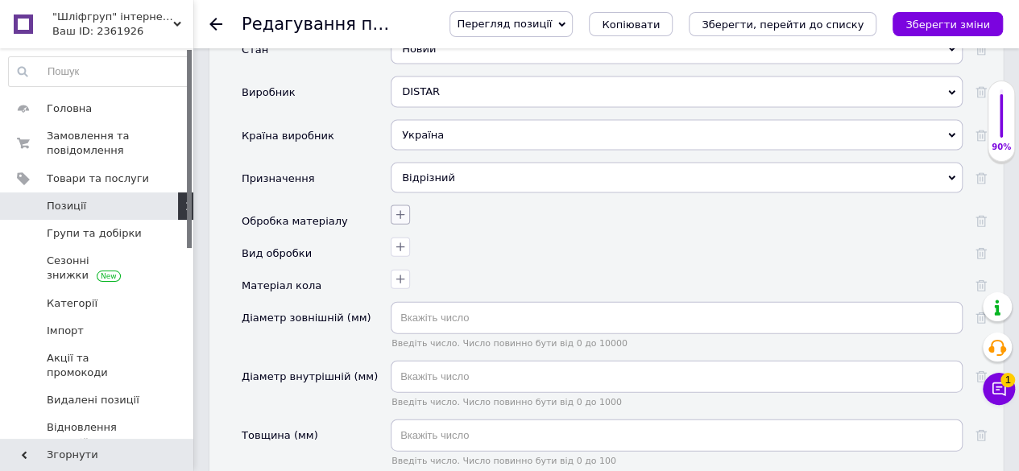
click at [398, 209] on icon "button" at bounding box center [400, 215] width 13 height 13
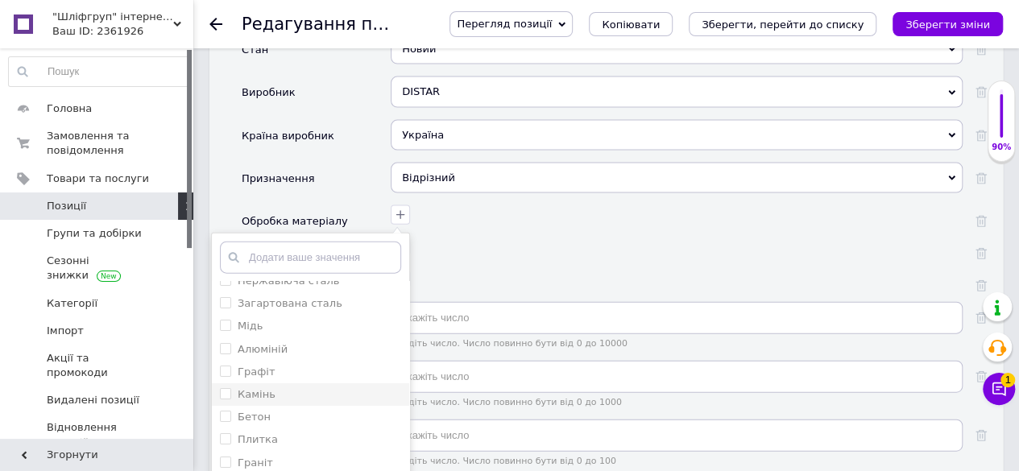
scroll to position [161, 0]
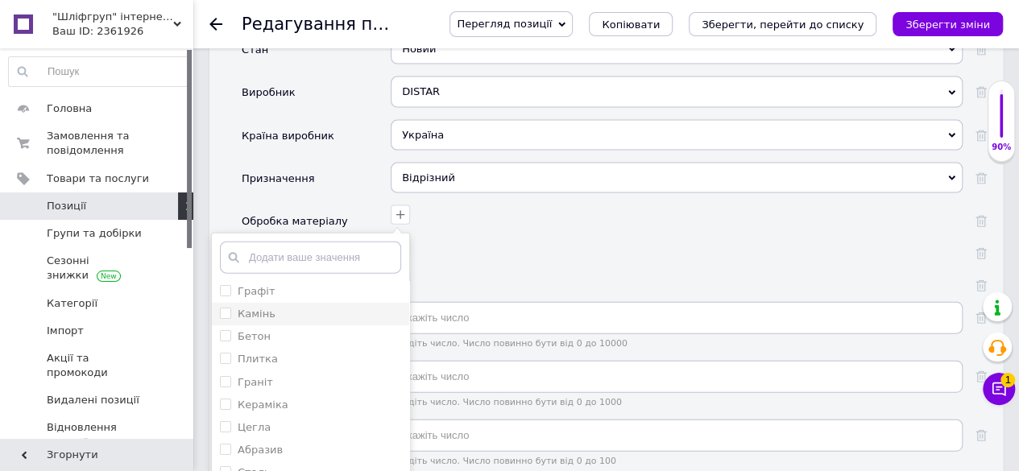
click at [269, 308] on label "Камінь" at bounding box center [257, 314] width 38 height 12
checkbox input "true"
click at [262, 330] on label "Бетон" at bounding box center [254, 336] width 33 height 12
checkbox input "true"
click at [266, 353] on label "Плитка" at bounding box center [258, 359] width 40 height 12
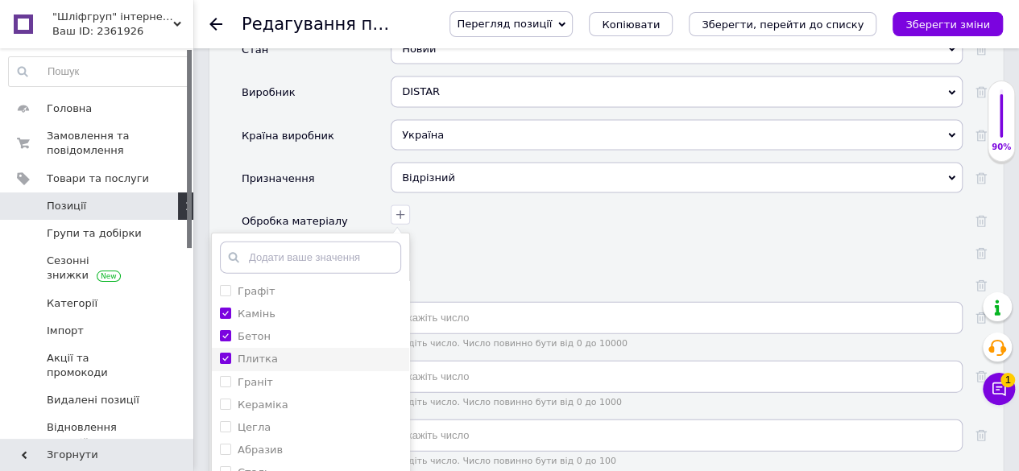
checkbox input "true"
click at [261, 376] on label "Граніт" at bounding box center [255, 382] width 35 height 12
checkbox input "true"
click at [263, 399] on label "Кераміка" at bounding box center [263, 405] width 51 height 12
checkbox input "true"
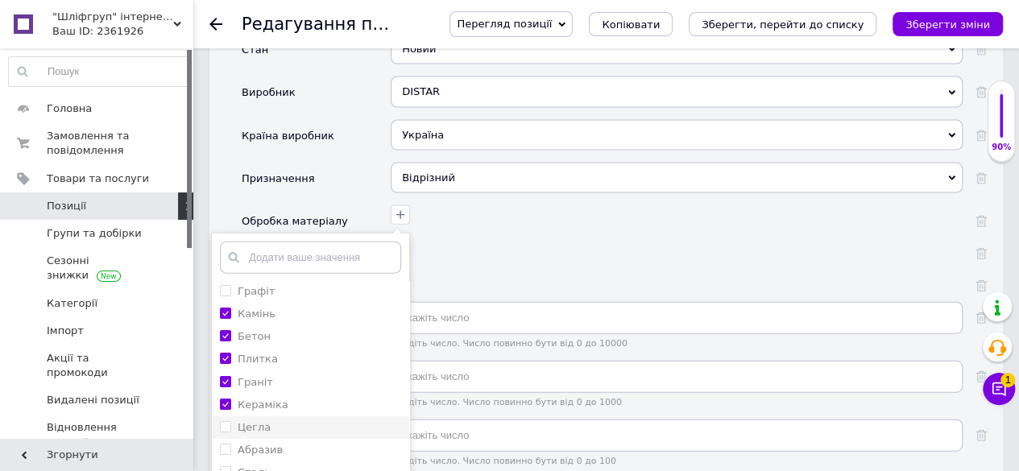
click at [256, 421] on label "Цегла" at bounding box center [254, 427] width 33 height 12
checkbox input "true"
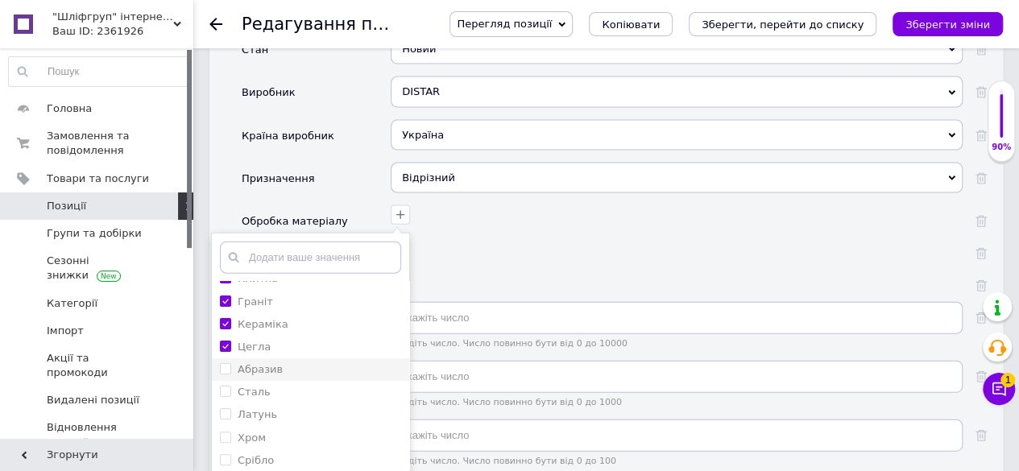
click at [282, 362] on div "Абразив" at bounding box center [310, 369] width 181 height 14
checkbox input "true"
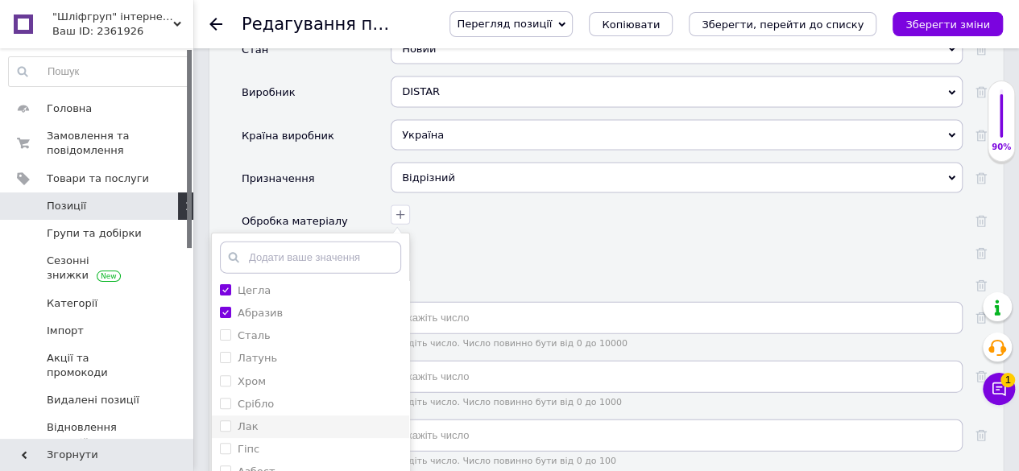
scroll to position [322, 0]
click at [242, 419] on label "Гіпс" at bounding box center [249, 425] width 22 height 12
checkbox input "true"
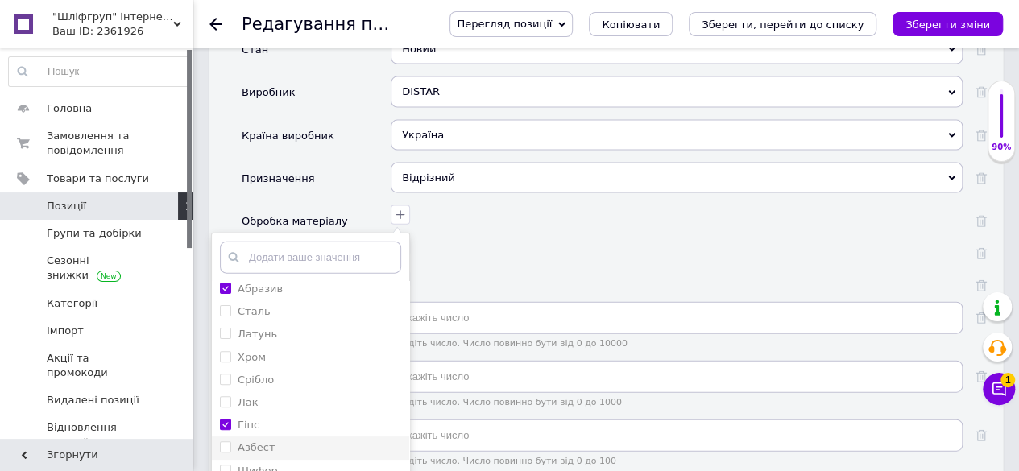
click at [244, 441] on label "Азбест" at bounding box center [257, 447] width 38 height 12
checkbox input "true"
click at [243, 465] on label "Шифер" at bounding box center [258, 471] width 40 height 12
checkbox input "true"
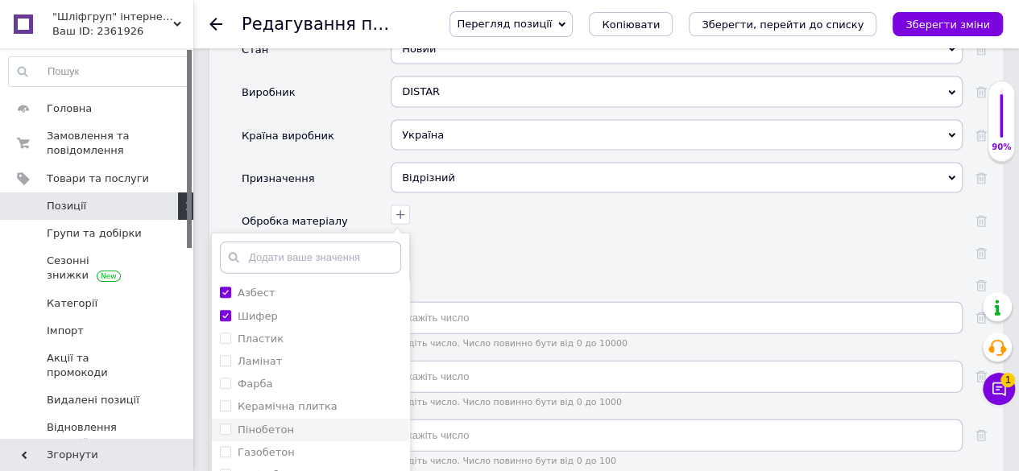
scroll to position [483, 0]
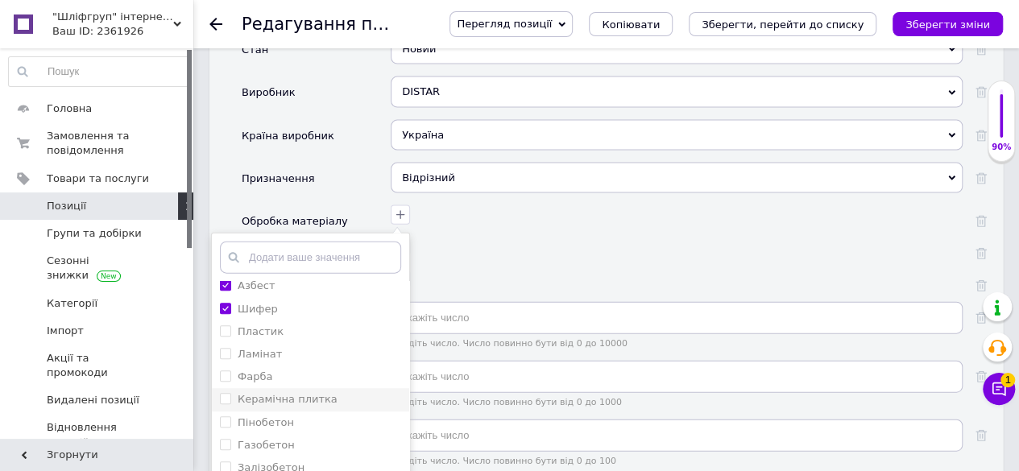
click at [257, 394] on label "Керамічна плитка" at bounding box center [288, 400] width 100 height 12
checkbox плитка "true"
click at [257, 417] on label "Пінобетон" at bounding box center [266, 423] width 56 height 12
checkbox input "true"
click at [255, 440] on label "Газобетон" at bounding box center [266, 446] width 57 height 12
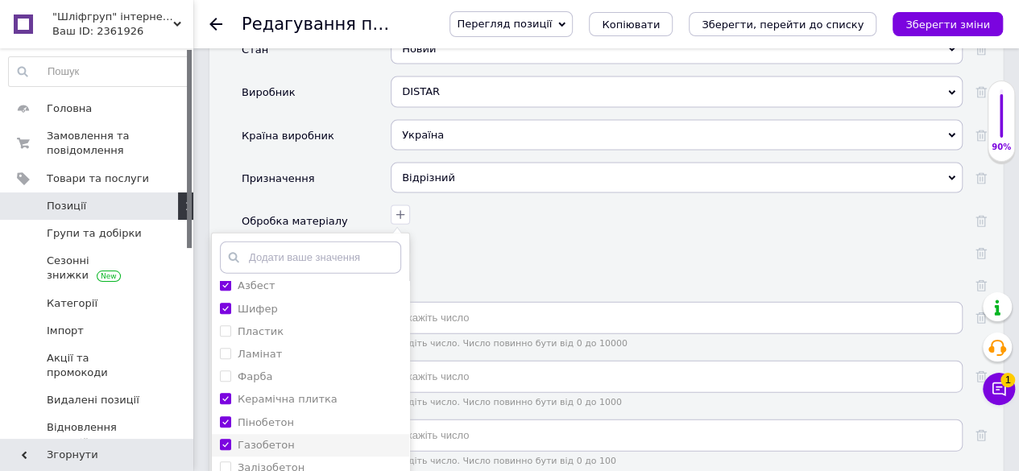
checkbox input "true"
click at [246, 462] on label "Залізобетон" at bounding box center [271, 468] width 67 height 12
checkbox input "true"
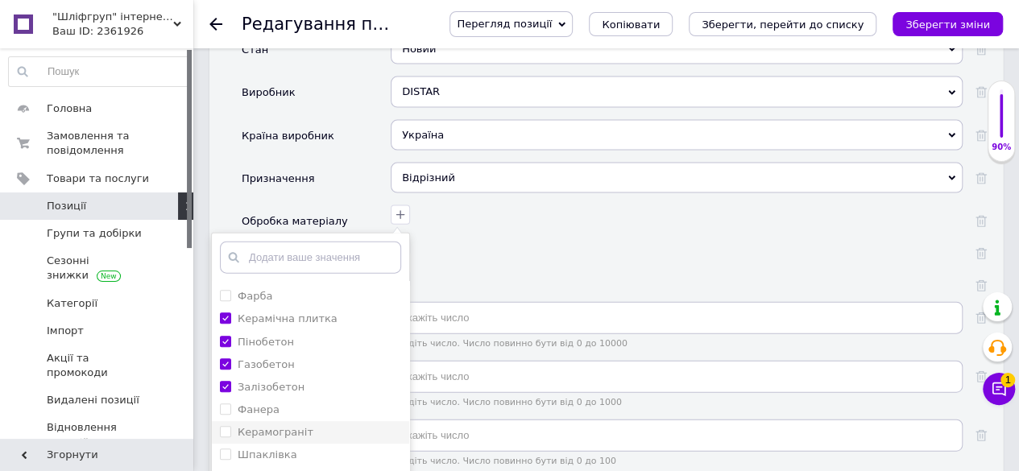
click at [264, 427] on li "Керамограніт" at bounding box center [310, 433] width 197 height 23
checkbox input "true"
click at [260, 449] on label "Шпаклівка" at bounding box center [268, 455] width 60 height 12
checkbox input "true"
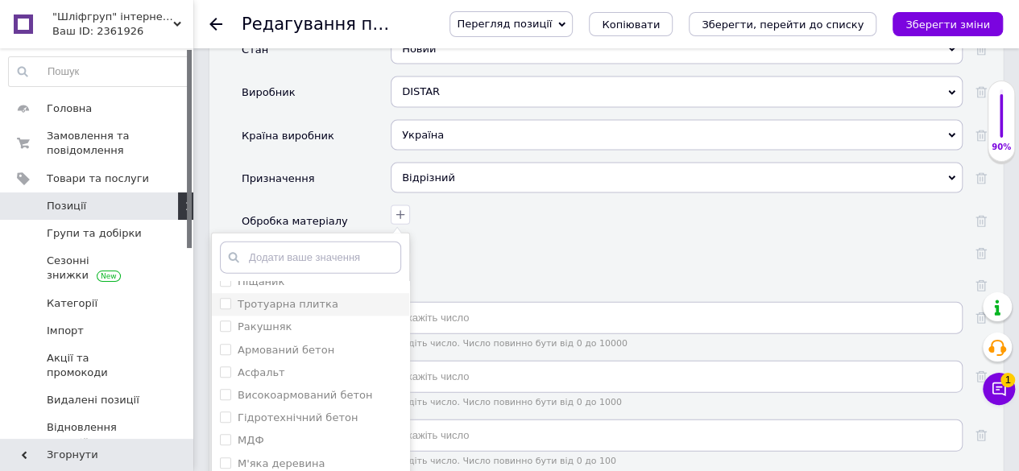
click at [266, 299] on label "Тротуарна плитка" at bounding box center [288, 305] width 101 height 12
checkbox плитка "true"
click at [263, 321] on label "Ракушняк" at bounding box center [265, 327] width 54 height 12
checkbox input "true"
click at [261, 345] on label "Армований бетон" at bounding box center [286, 351] width 97 height 12
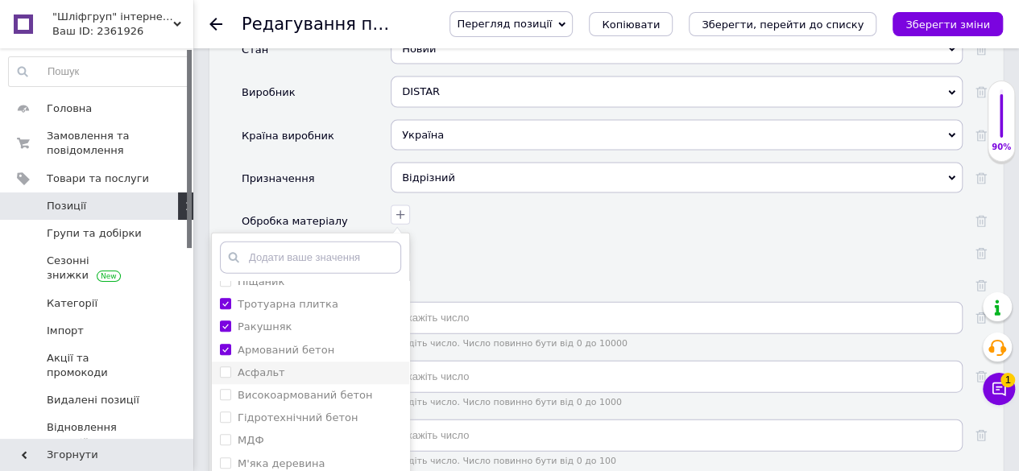
checkbox бетон "true"
click at [271, 390] on label "Високоармований бетон" at bounding box center [305, 396] width 135 height 12
checkbox бетон "true"
click at [265, 412] on label "Гідротехнічний бетон" at bounding box center [298, 418] width 120 height 12
checkbox бетон "true"
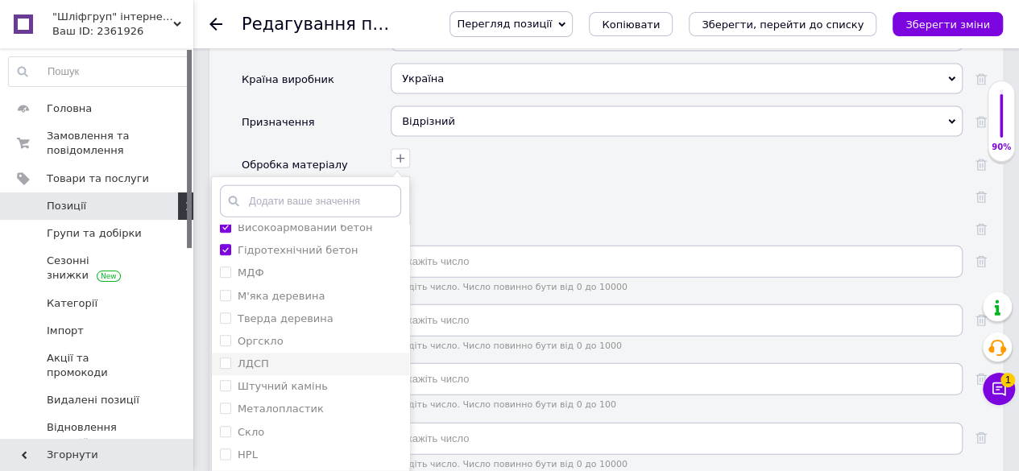
scroll to position [1772, 0]
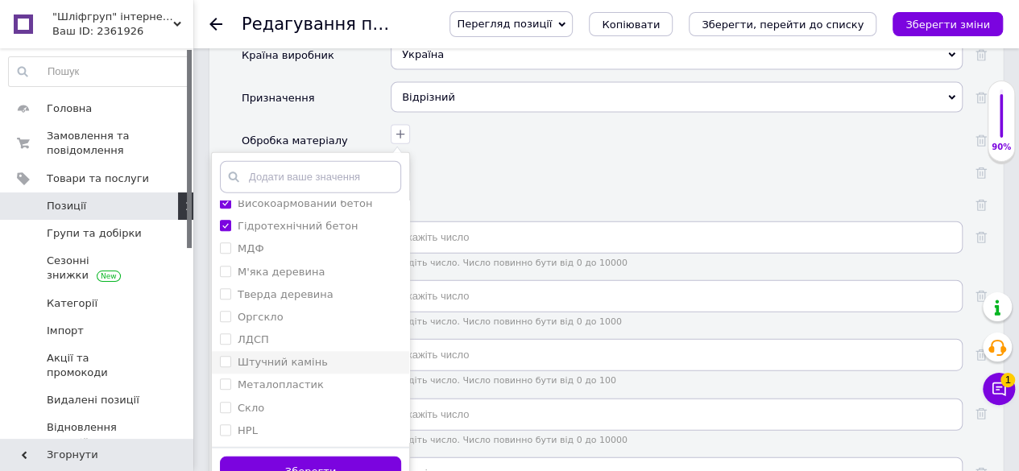
click at [287, 357] on label "Штучний камінь" at bounding box center [283, 363] width 90 height 12
checkbox камінь "true"
click at [311, 457] on button "Зберегти" at bounding box center [310, 472] width 181 height 31
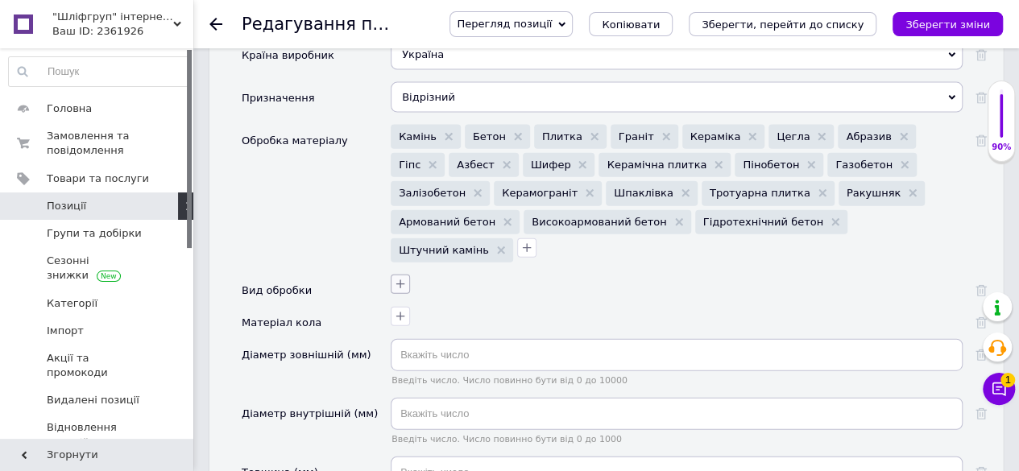
click at [403, 278] on icon "button" at bounding box center [400, 284] width 13 height 13
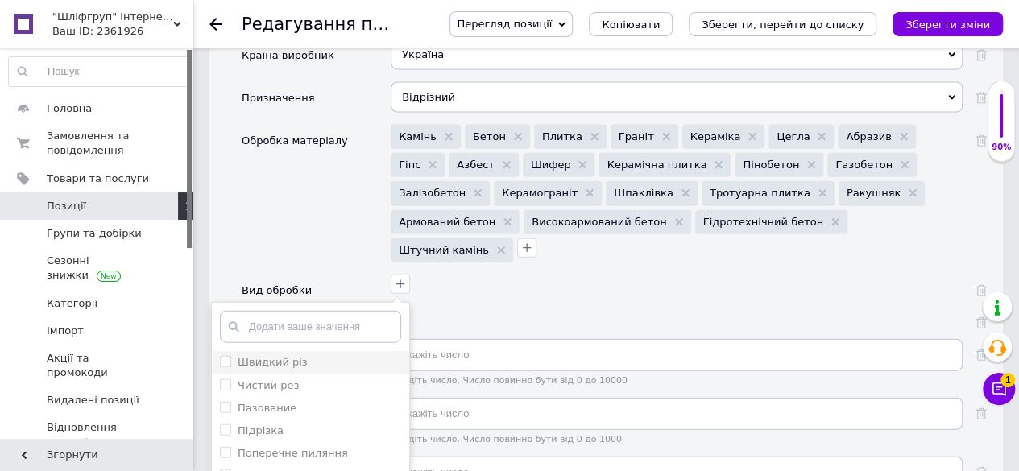
click at [278, 356] on label "Швидкий різ" at bounding box center [273, 362] width 70 height 12
checkbox різ "true"
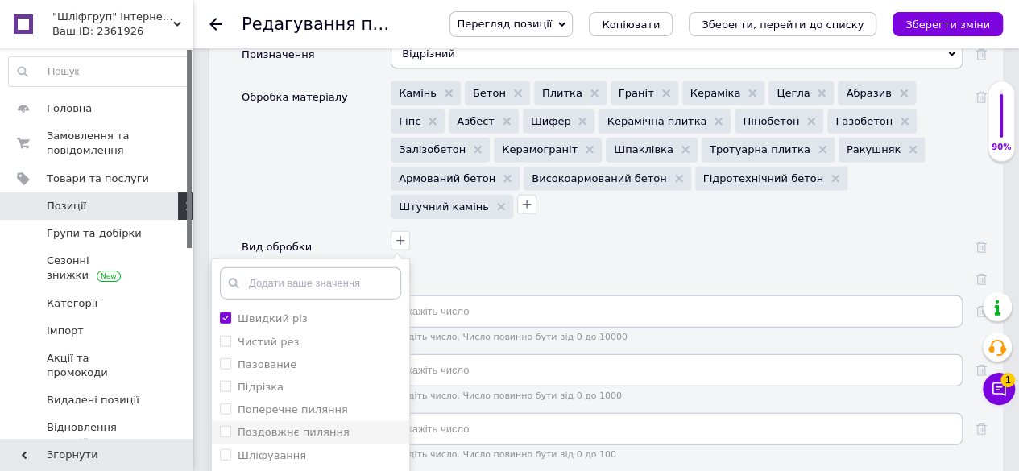
scroll to position [1853, 0]
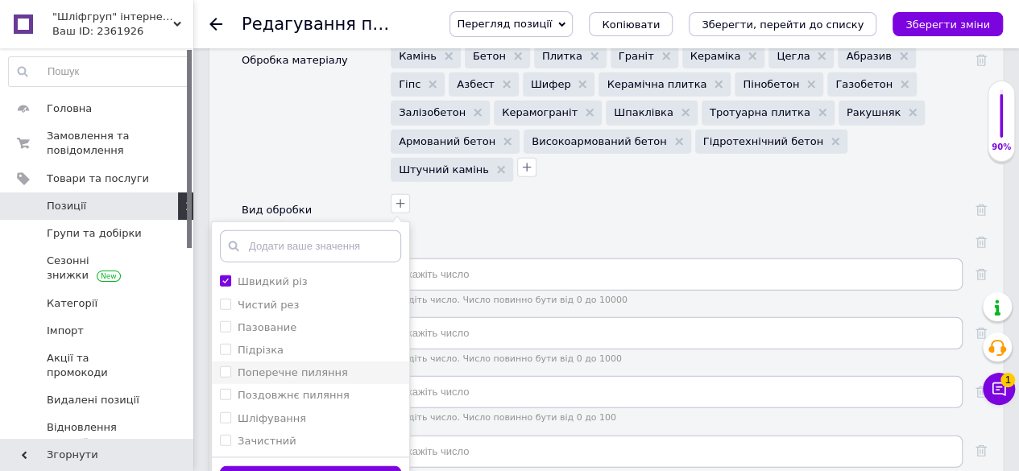
click at [332, 366] on label "Поперечне пиляння" at bounding box center [293, 372] width 110 height 12
checkbox пиляння "true"
click at [312, 389] on label "Поздовжнє пиляння" at bounding box center [294, 395] width 112 height 12
checkbox пиляння "true"
click at [281, 321] on label "Пазование" at bounding box center [267, 327] width 59 height 12
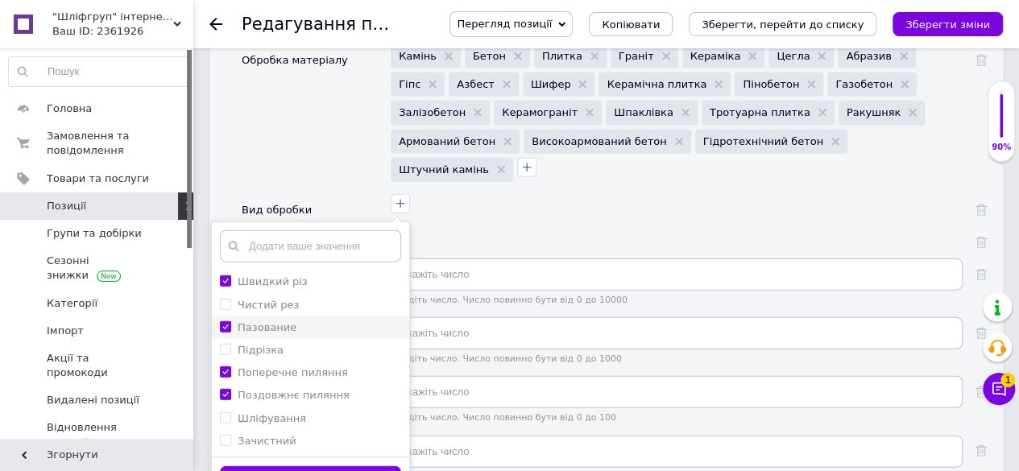
checkbox input "true"
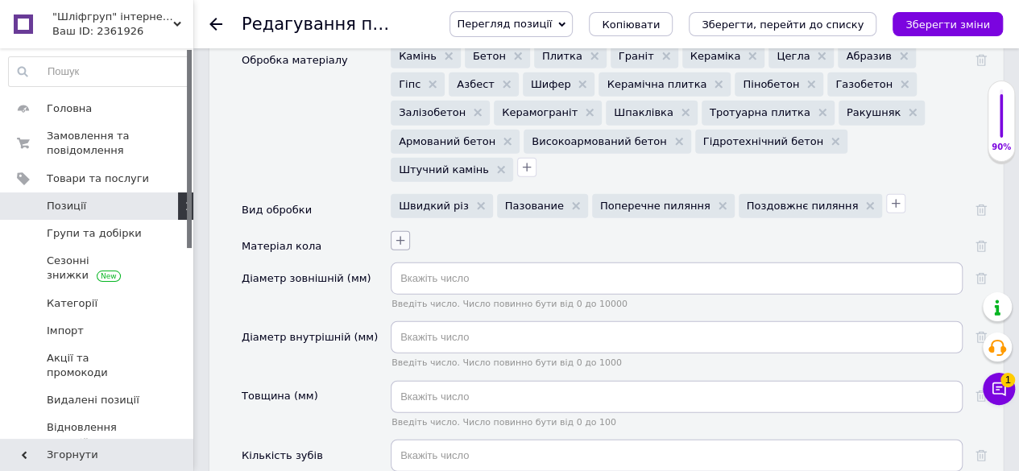
click at [402, 234] on icon "button" at bounding box center [400, 240] width 13 height 13
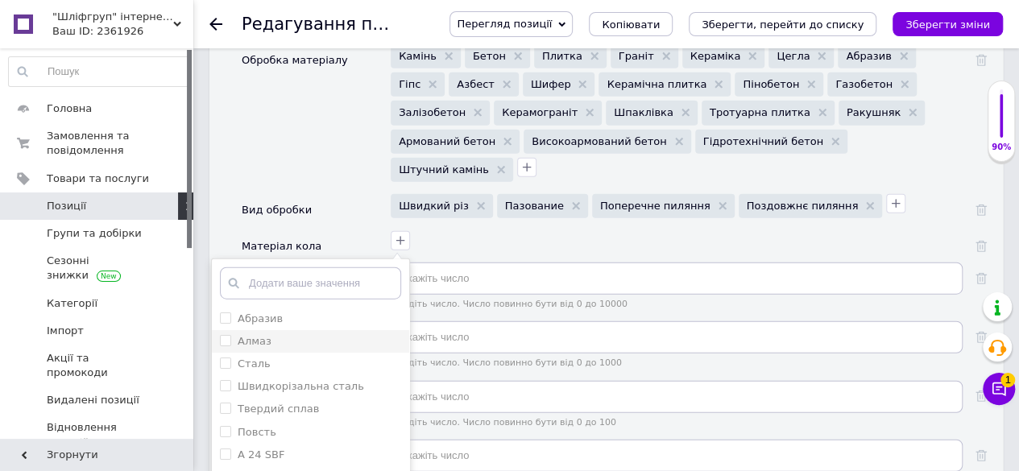
click at [279, 334] on div "Алмаз" at bounding box center [310, 341] width 181 height 14
checkbox input "true"
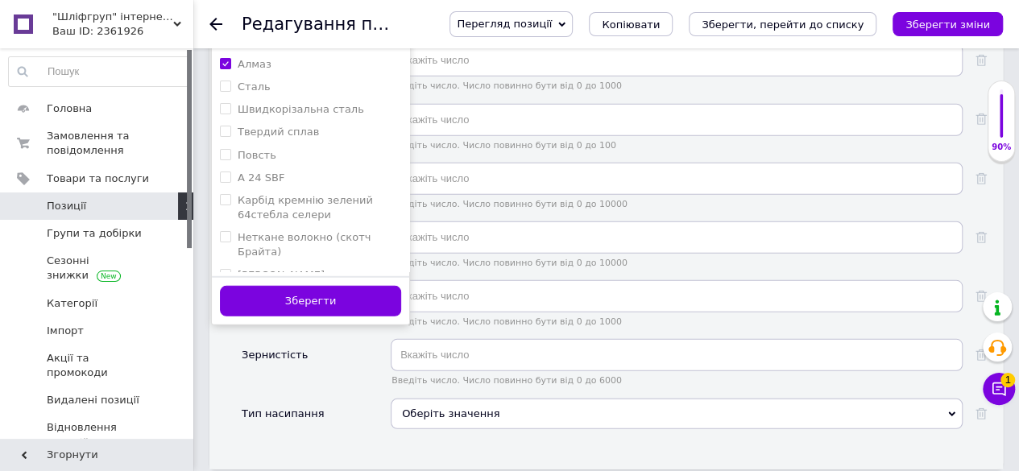
scroll to position [2175, 0]
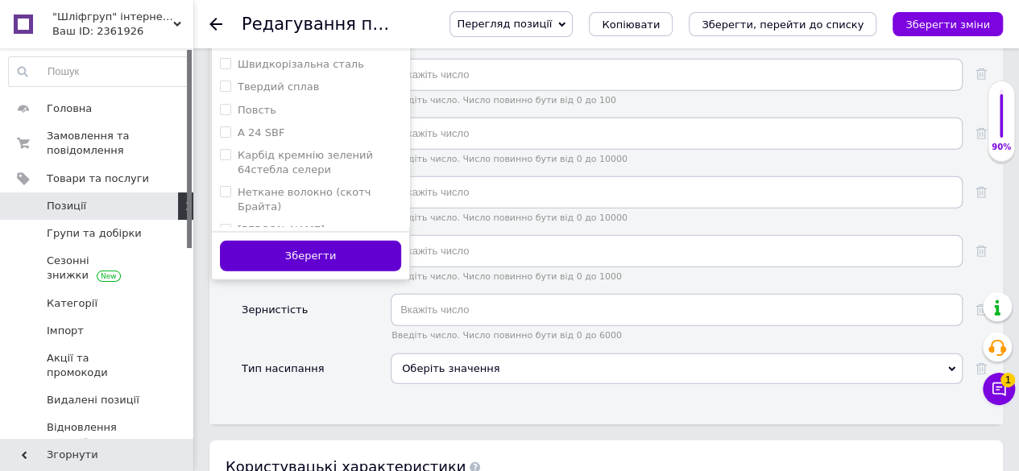
click at [325, 241] on button "Зберегти" at bounding box center [310, 256] width 181 height 31
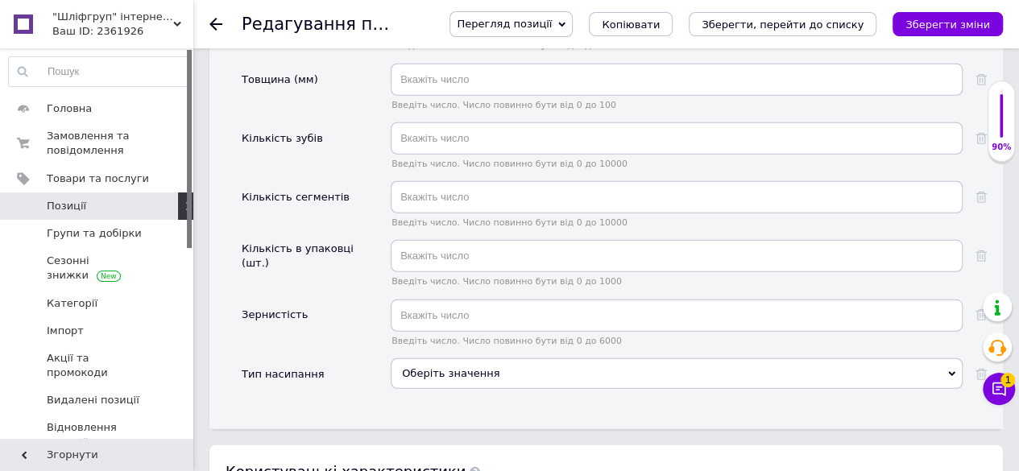
scroll to position [1932, 0]
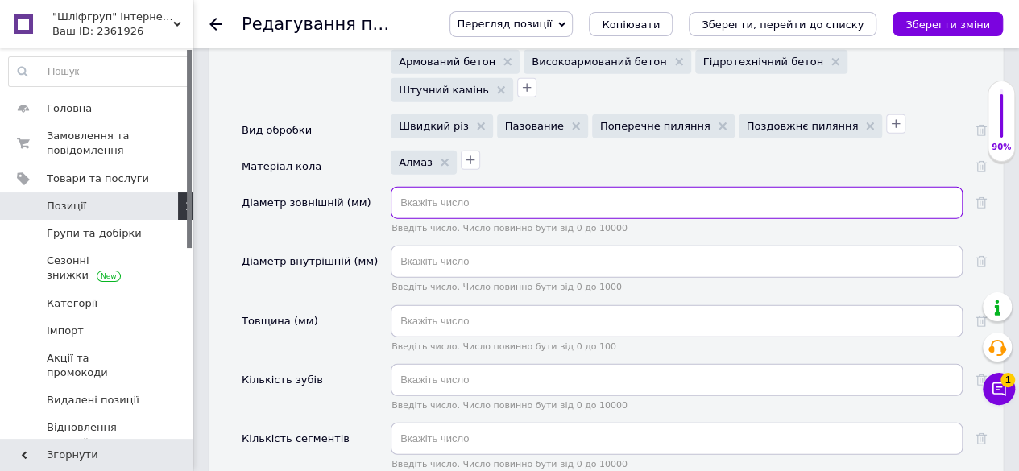
click at [435, 187] on input "text" at bounding box center [677, 203] width 572 height 32
type input "125"
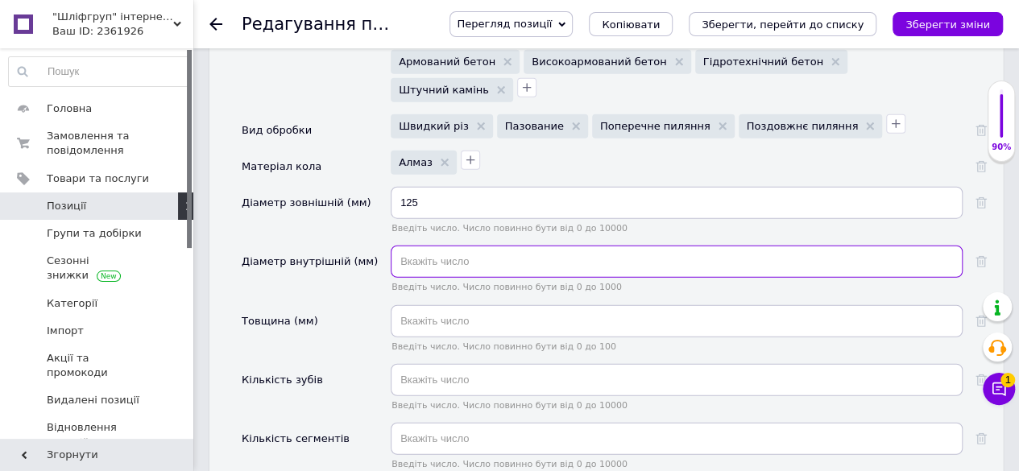
click at [430, 246] on input "text" at bounding box center [677, 262] width 572 height 32
type input "22.23"
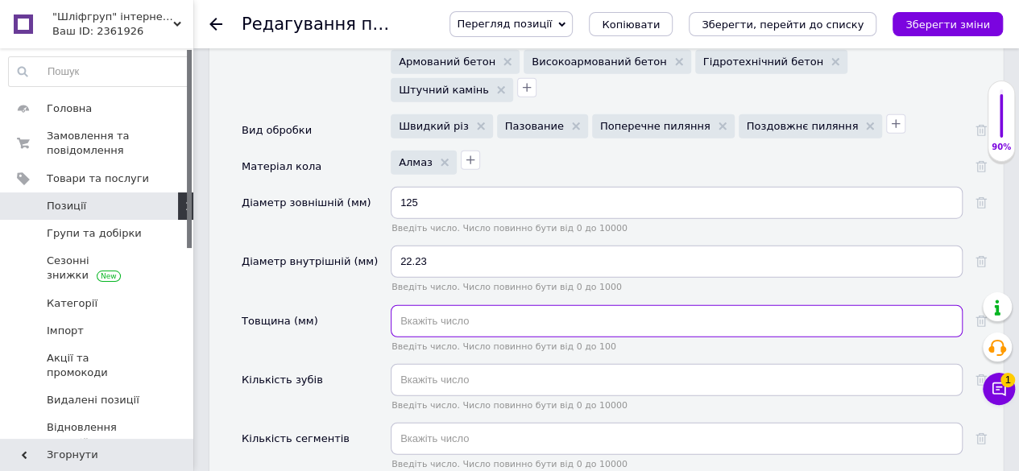
click at [444, 305] on input "text" at bounding box center [677, 321] width 572 height 32
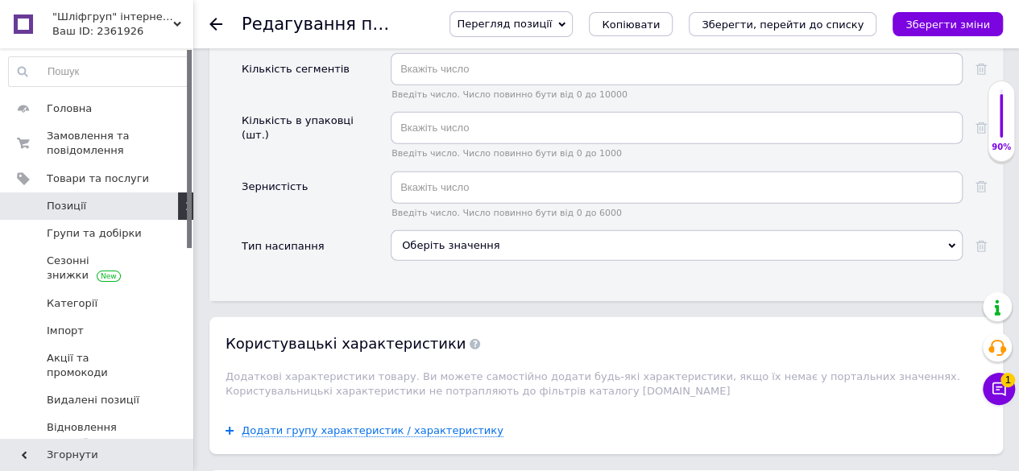
scroll to position [2335, 0]
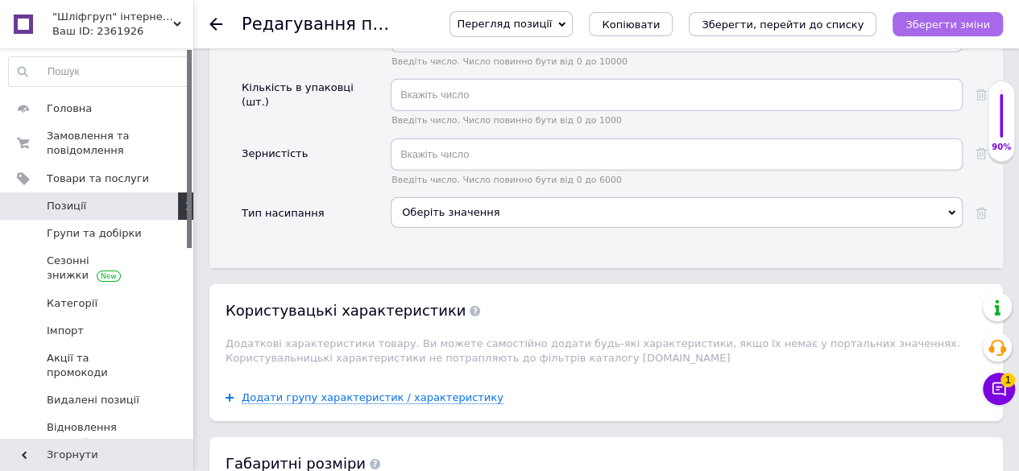
type input "2.2"
click at [971, 23] on icon "Зберегти зміни" at bounding box center [947, 25] width 85 height 12
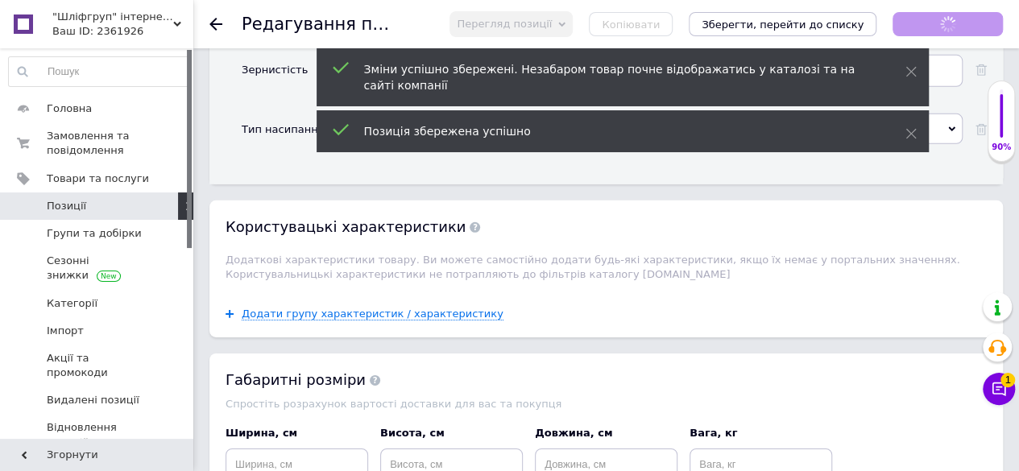
scroll to position [2577, 0]
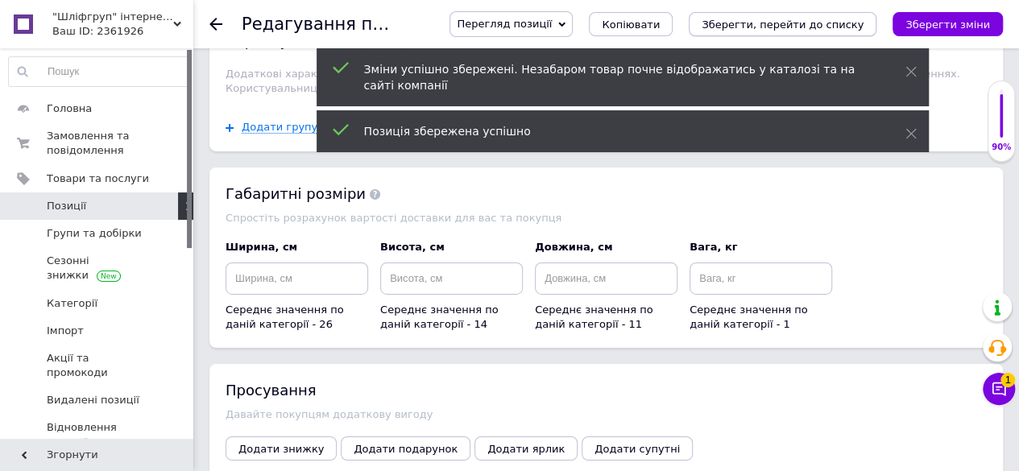
click at [827, 27] on icon "Зберегти, перейти до списку" at bounding box center [783, 25] width 162 height 12
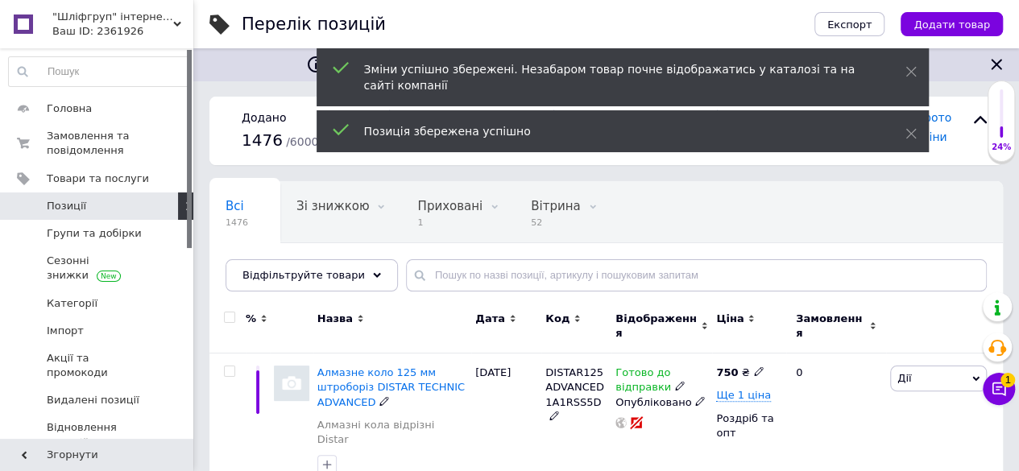
click at [412, 378] on span "Алмазне коло 125 мм штроборіз DISTAR TECHNIC ADVANCED" at bounding box center [390, 386] width 147 height 41
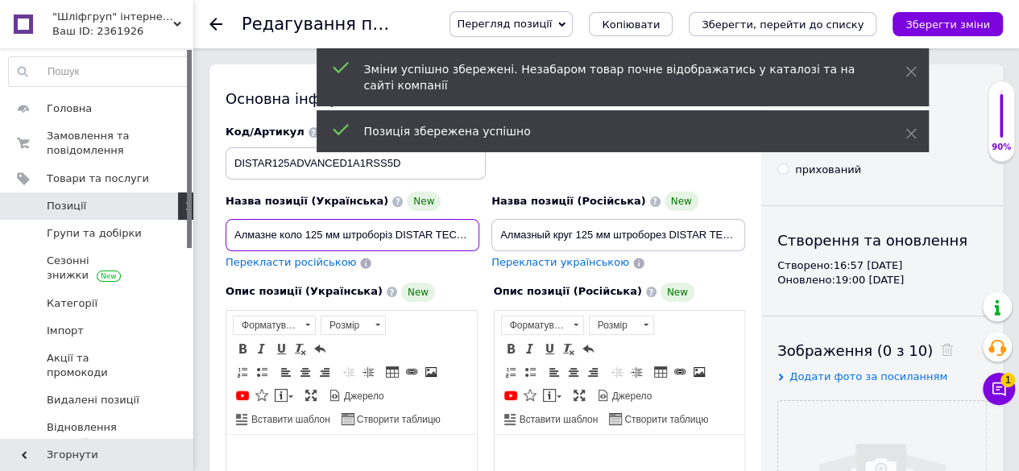
scroll to position [0, 72]
drag, startPoint x: 235, startPoint y: 233, endPoint x: 542, endPoint y: 241, distance: 307.0
click at [542, 241] on div "Назва позиції (Українська) New Алмазне коло 125 мм штроборіз DISTAR TECHNIC ADV…" at bounding box center [486, 198] width 532 height 158
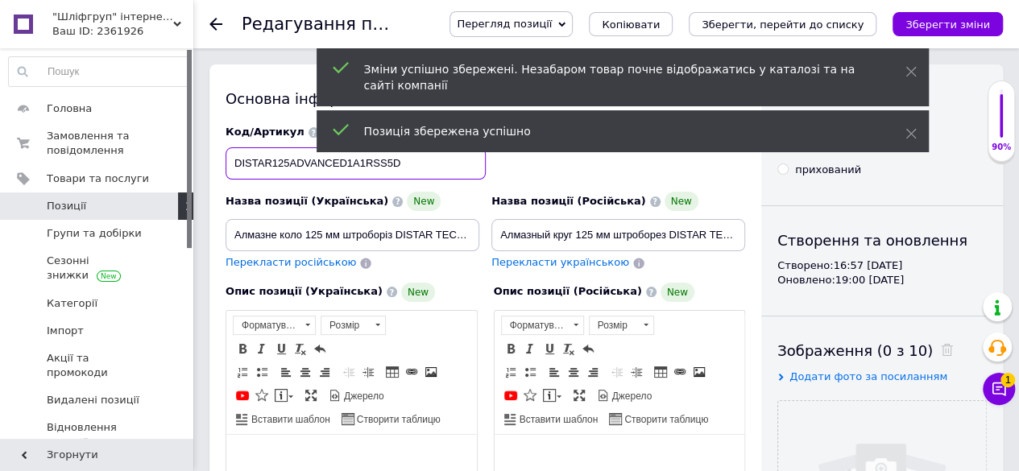
drag, startPoint x: 410, startPoint y: 159, endPoint x: 227, endPoint y: 154, distance: 182.9
click at [227, 154] on input "DISTAR125ADVANCED1A1RSS5D" at bounding box center [356, 163] width 260 height 32
